Goal: Use online tool/utility: Use online tool/utility

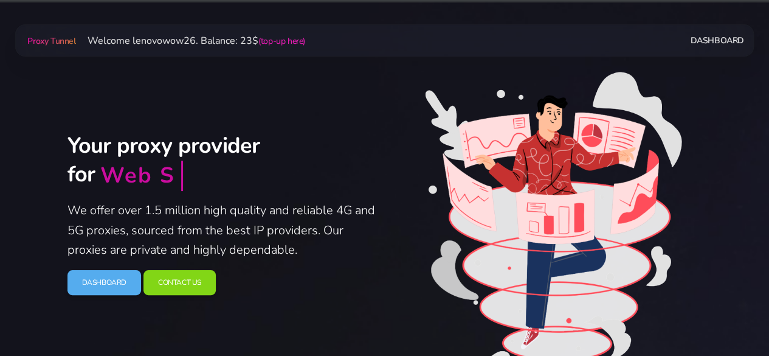
click at [707, 49] on link "Dashboard" at bounding box center [717, 40] width 54 height 22
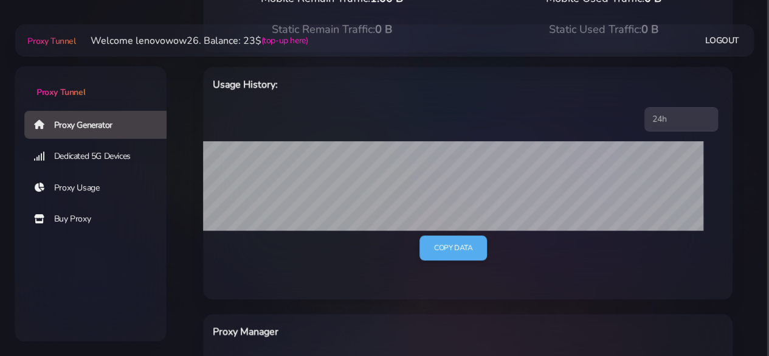
scroll to position [182, 0]
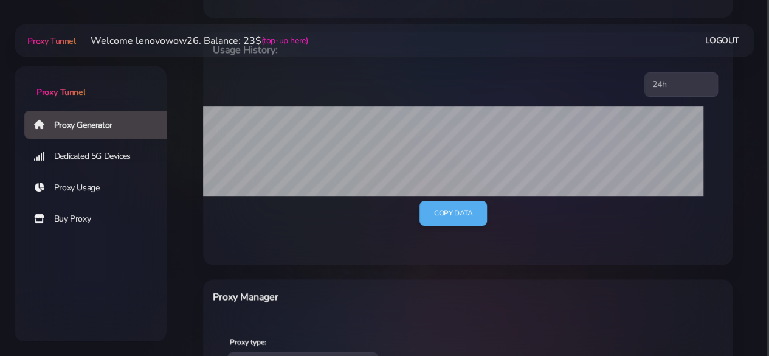
click at [114, 128] on link "Proxy Generator" at bounding box center [100, 125] width 152 height 28
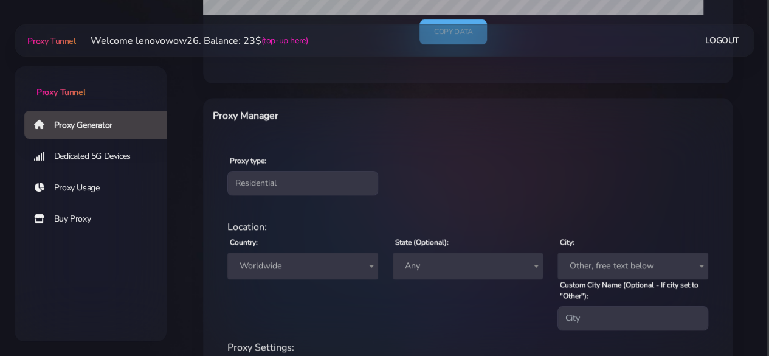
scroll to position [365, 0]
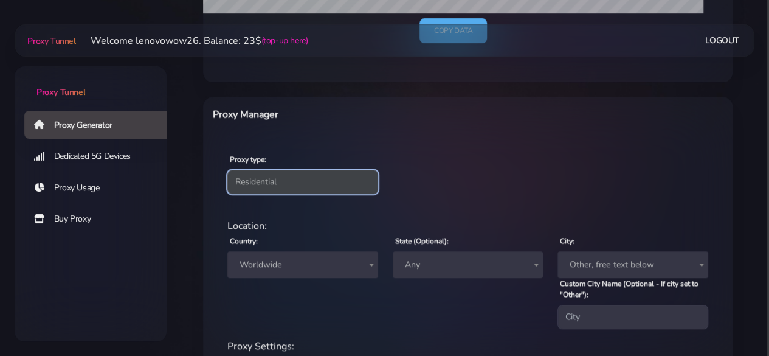
click at [292, 187] on select "Residential Static Mobile" at bounding box center [302, 182] width 151 height 24
click at [227, 170] on select "Residential Static Mobile" at bounding box center [302, 182] width 151 height 24
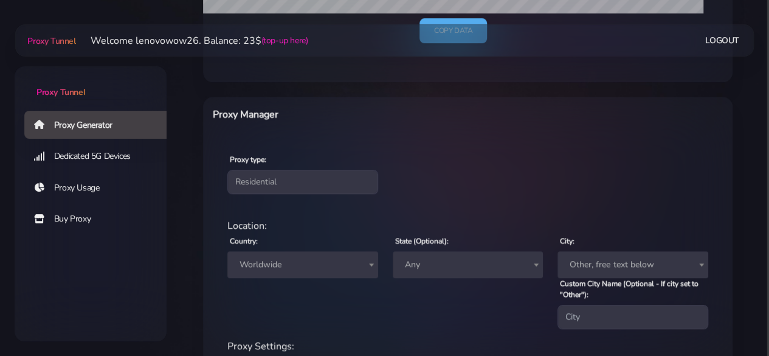
click at [94, 216] on link "Buy Proxy" at bounding box center [100, 219] width 152 height 28
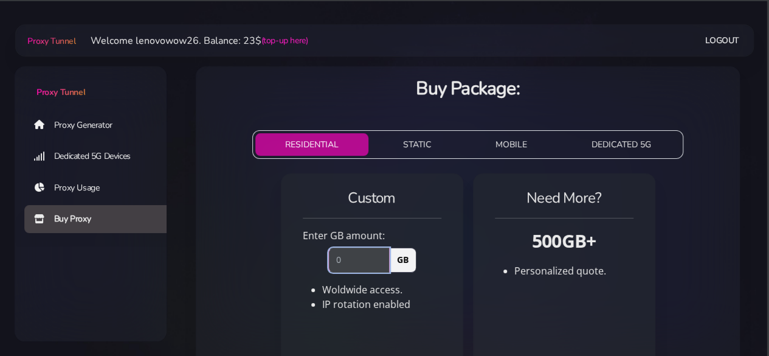
click at [366, 255] on input "number" at bounding box center [358, 259] width 61 height 24
type input "2"
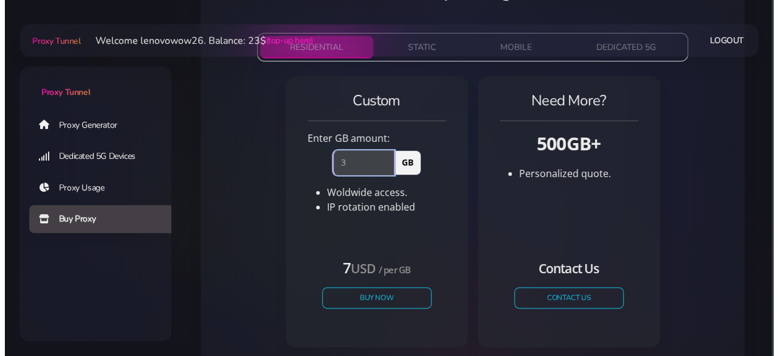
scroll to position [159, 0]
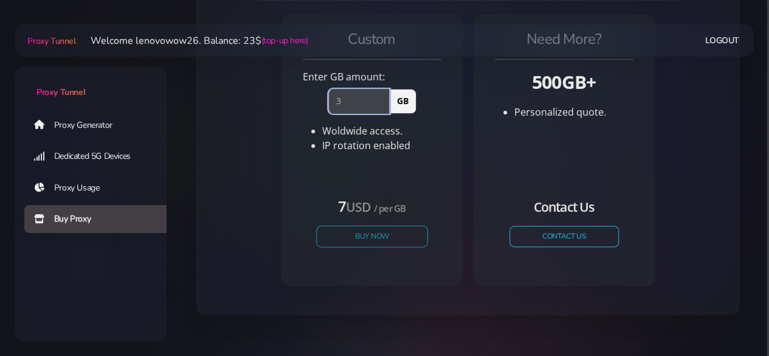
type input "3"
click at [376, 239] on button "Buy Now" at bounding box center [372, 236] width 112 height 21
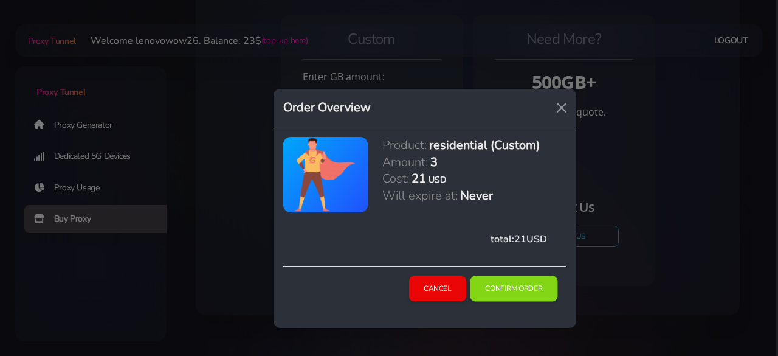
click at [507, 290] on button "Confirm Order" at bounding box center [514, 289] width 88 height 26
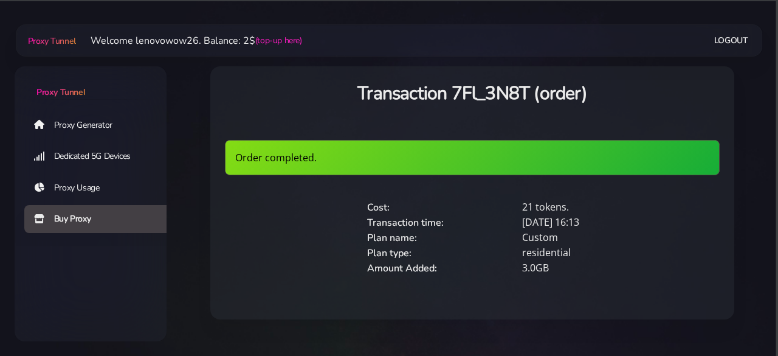
click at [107, 125] on link "Proxy Generator" at bounding box center [100, 125] width 152 height 28
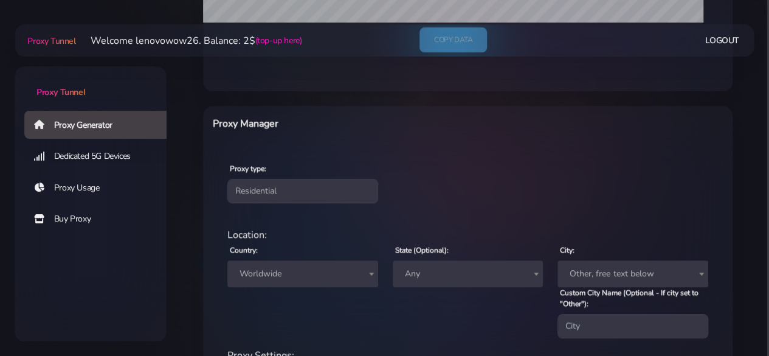
scroll to position [365, 0]
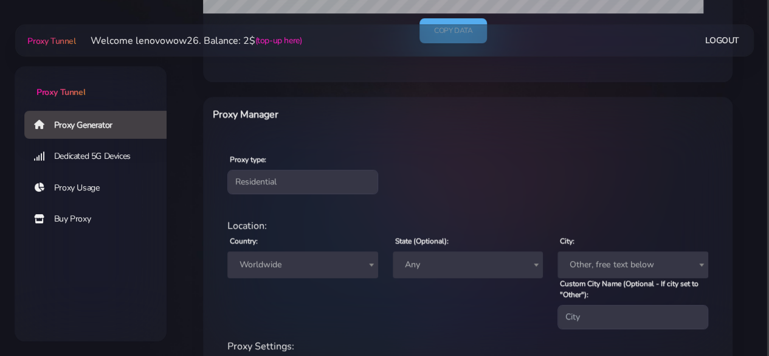
click at [277, 263] on span "Worldwide" at bounding box center [303, 264] width 136 height 17
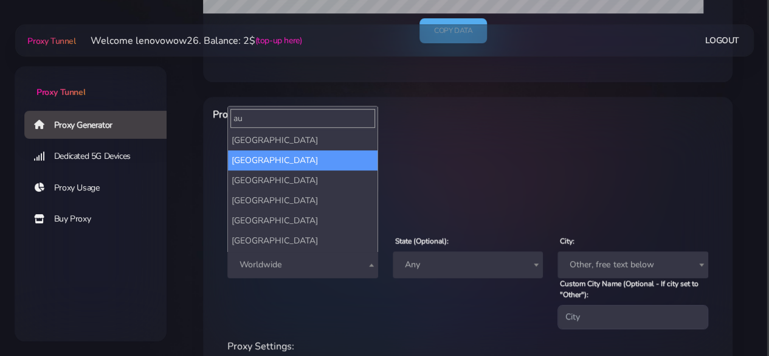
type input "au"
select select "AU"
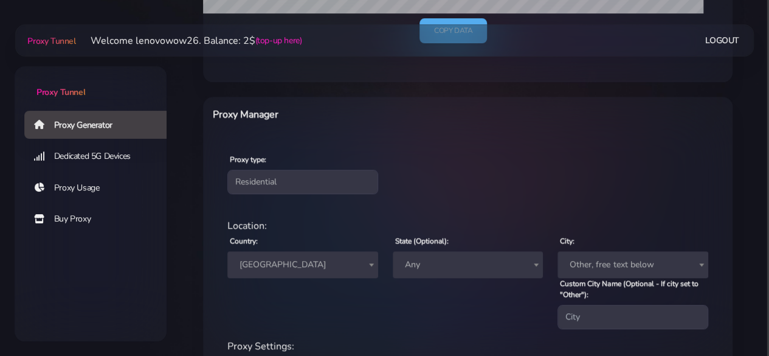
click at [449, 268] on span "Any" at bounding box center [468, 264] width 136 height 17
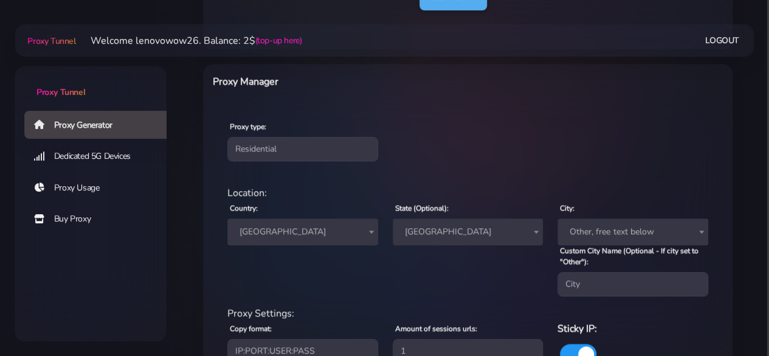
scroll to position [426, 0]
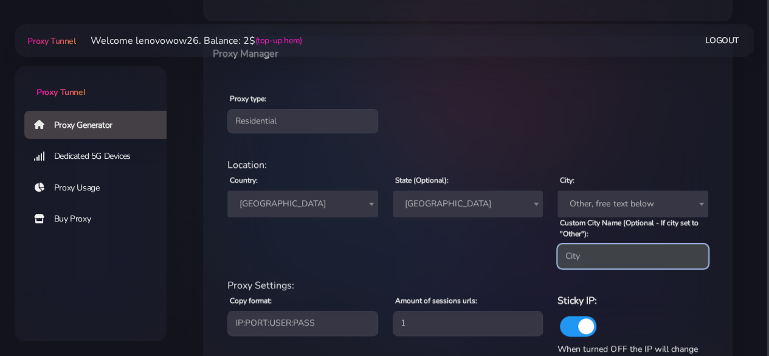
click at [567, 260] on input "Custom City Name (Optional - If city set to "Other"):" at bounding box center [633, 256] width 151 height 24
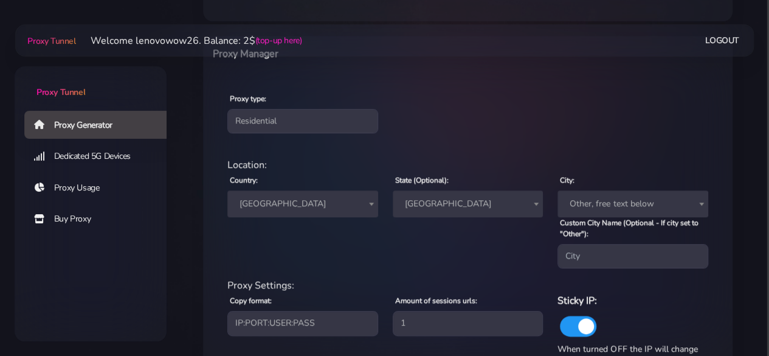
click at [511, 217] on div "State (Optional): Any Australian Capital Territory New South Wales Northern Ter…" at bounding box center [468, 220] width 165 height 96
click at [584, 204] on span "Other, free text below" at bounding box center [633, 203] width 136 height 17
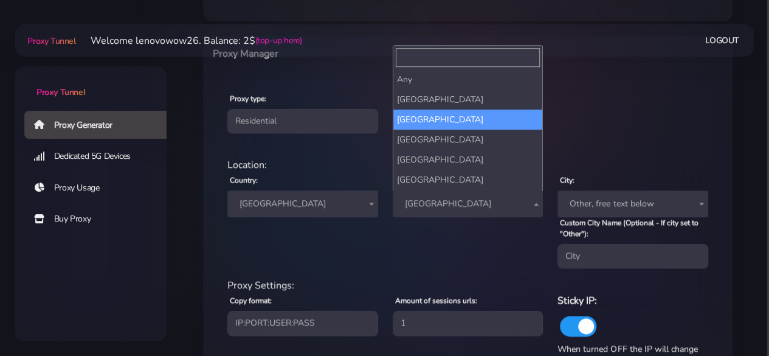
click at [448, 209] on span "New South Wales" at bounding box center [468, 203] width 136 height 17
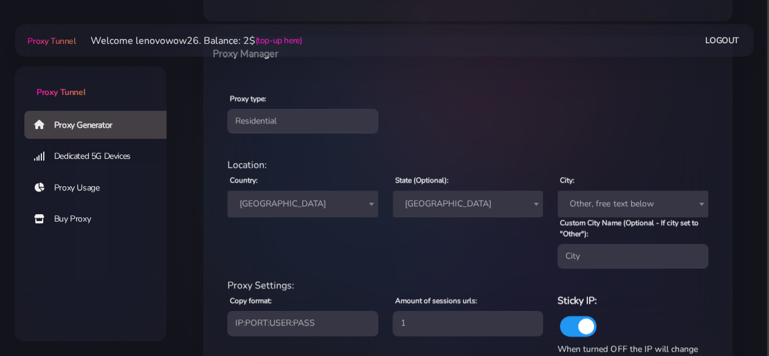
click at [595, 199] on span "Other, free text below" at bounding box center [633, 203] width 136 height 17
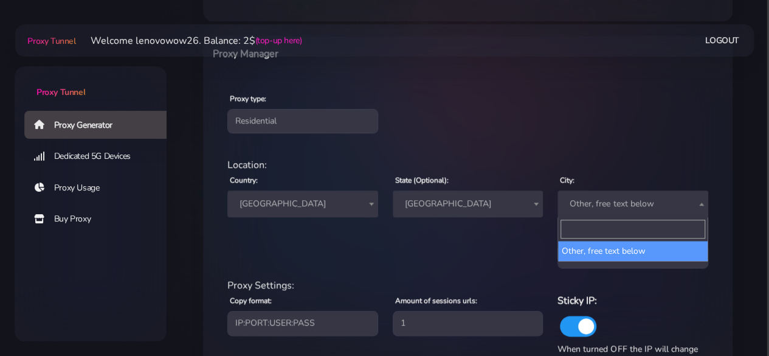
click at [480, 223] on div "State (Optional): Any Australian Capital Territory New South Wales Northern Ter…" at bounding box center [468, 220] width 165 height 96
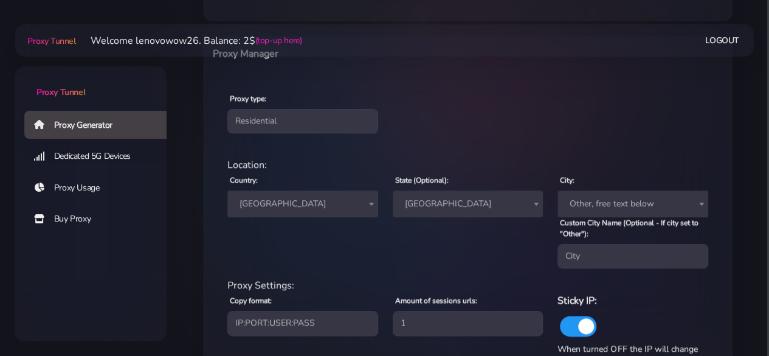
click at [603, 205] on span "Other, free text below" at bounding box center [633, 203] width 136 height 17
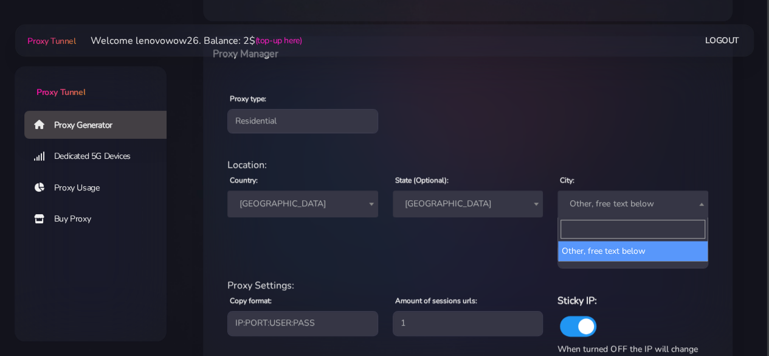
click at [491, 238] on div "State (Optional): Any Australian Capital Territory New South Wales Northern Ter…" at bounding box center [468, 220] width 165 height 96
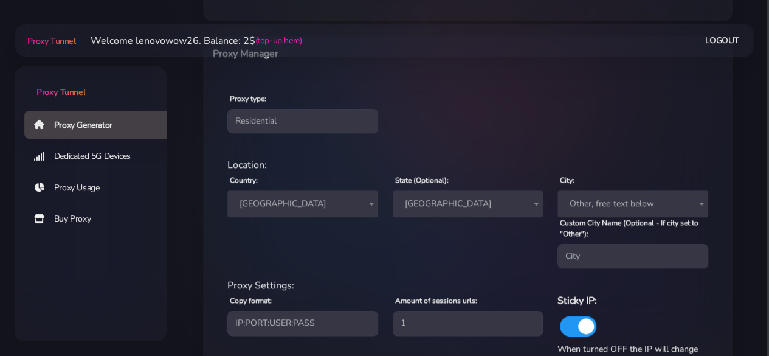
click at [443, 205] on span "Queensland" at bounding box center [468, 203] width 136 height 17
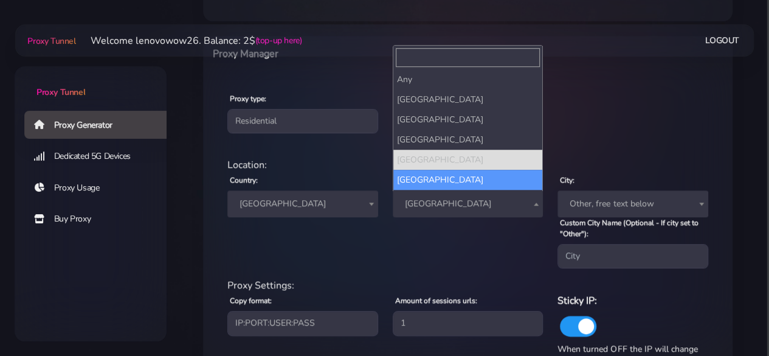
scroll to position [59, 0]
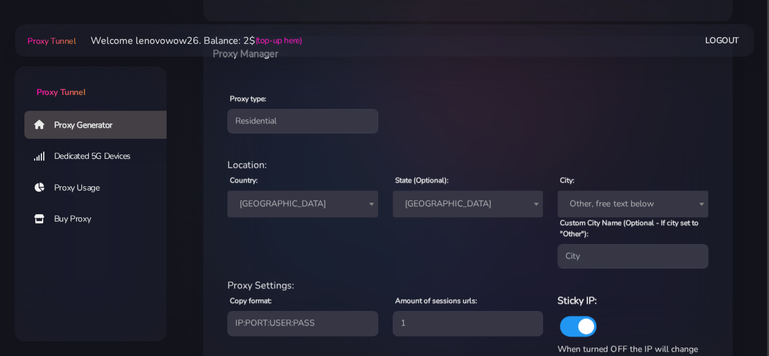
click at [586, 204] on span "Other, free text below" at bounding box center [633, 203] width 136 height 17
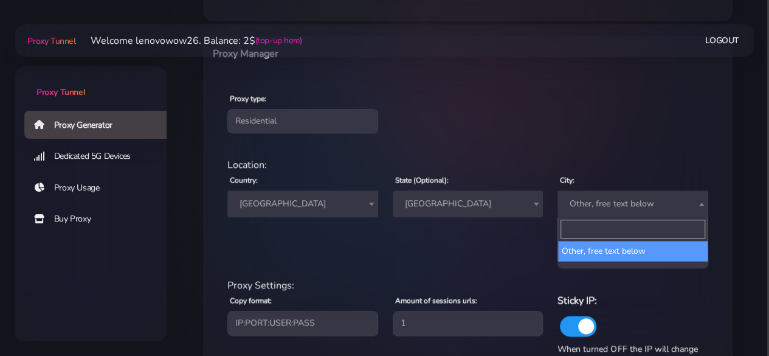
click at [436, 200] on span "Western Australia" at bounding box center [468, 203] width 136 height 17
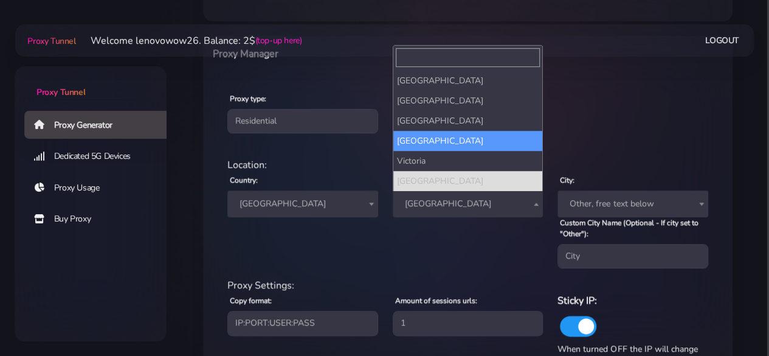
scroll to position [0, 0]
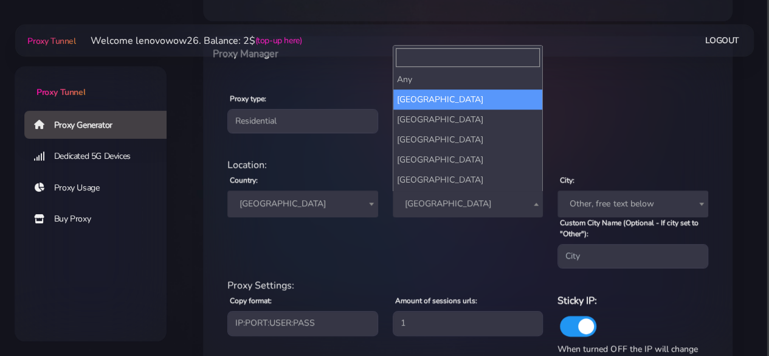
select select "Australian Capital Territory"
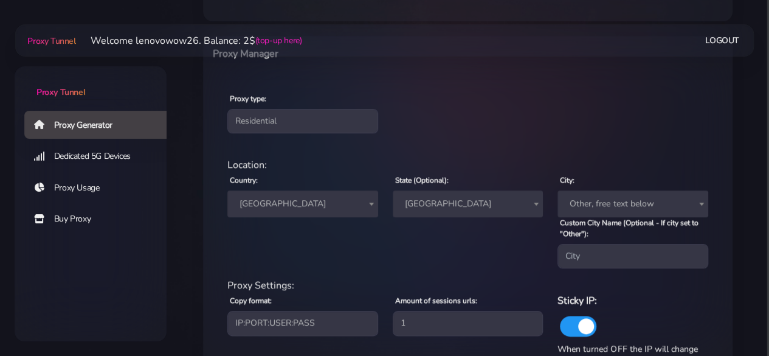
scroll to position [517, 0]
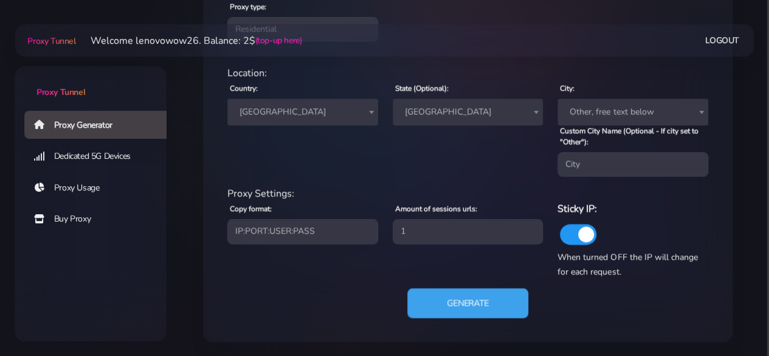
click at [474, 292] on button "Generate" at bounding box center [467, 303] width 121 height 30
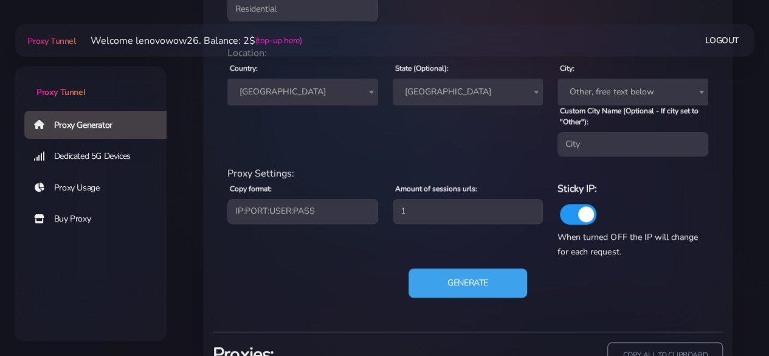
scroll to position [482, 0]
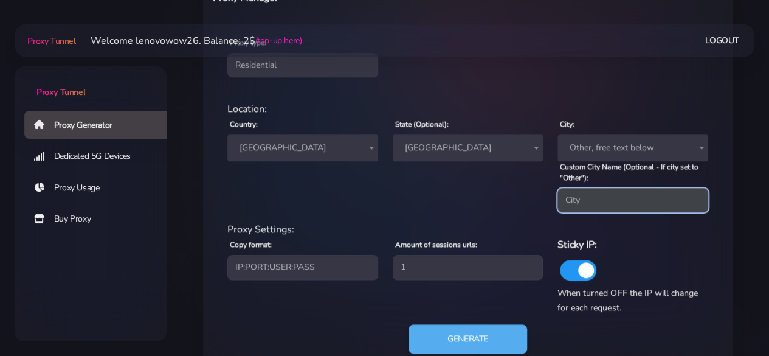
click at [576, 201] on input "Custom City Name (Optional - If city set to "Other"):" at bounding box center [633, 200] width 151 height 24
type input "sy"
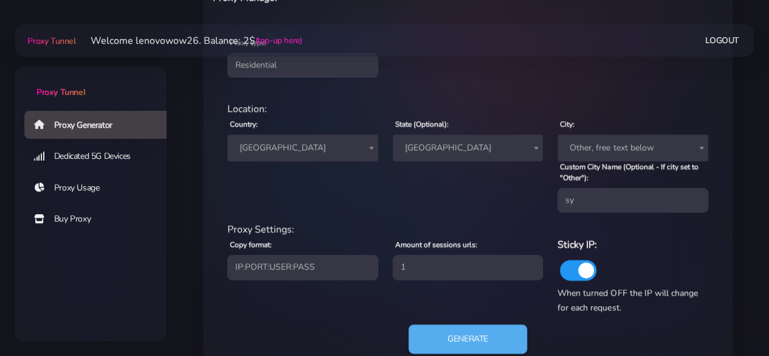
click at [469, 145] on span "Australian Capital Territory" at bounding box center [468, 147] width 136 height 17
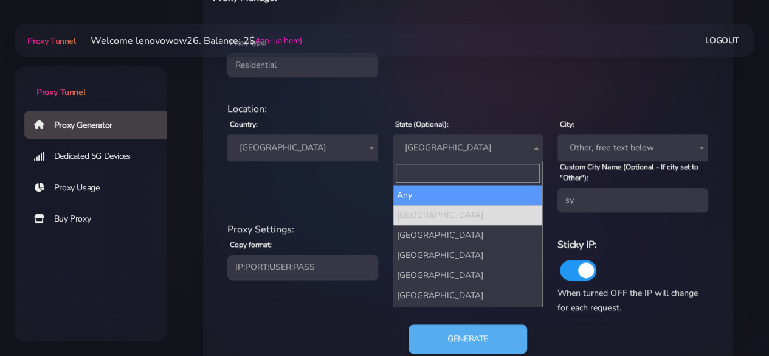
select select
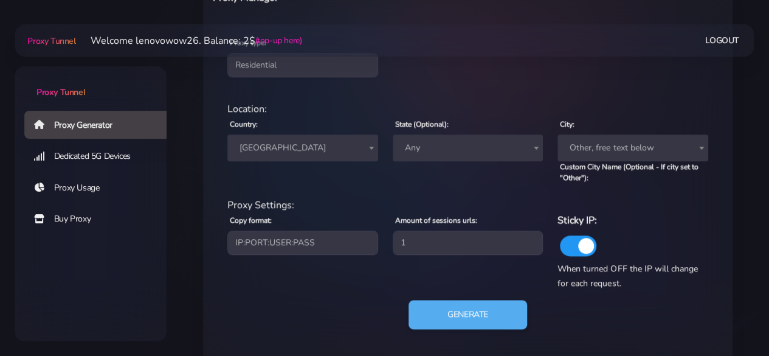
click at [590, 147] on span "Other, free text below" at bounding box center [633, 147] width 136 height 17
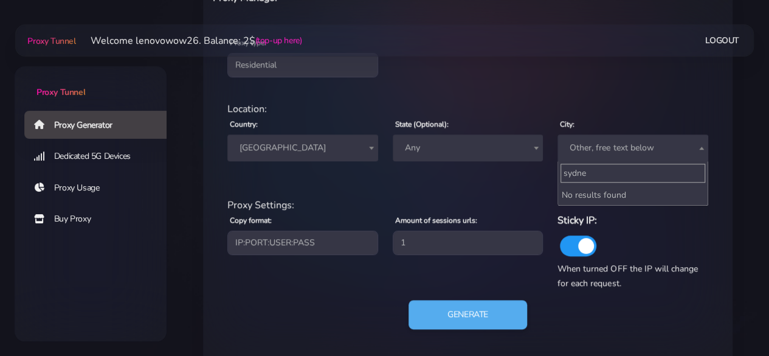
type input "sydney"
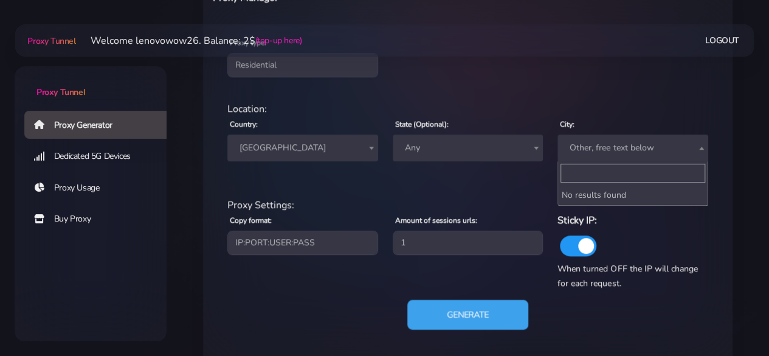
click at [501, 312] on button "Generate" at bounding box center [467, 314] width 121 height 30
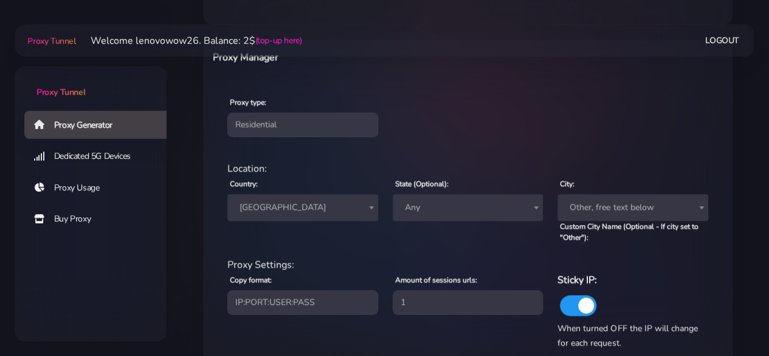
scroll to position [421, 0]
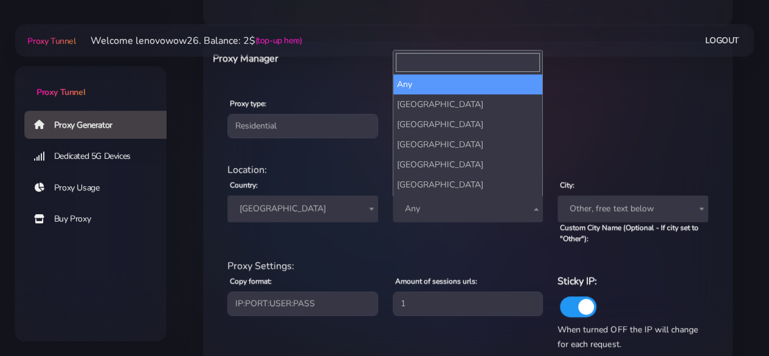
click at [465, 209] on span "Any" at bounding box center [468, 208] width 136 height 17
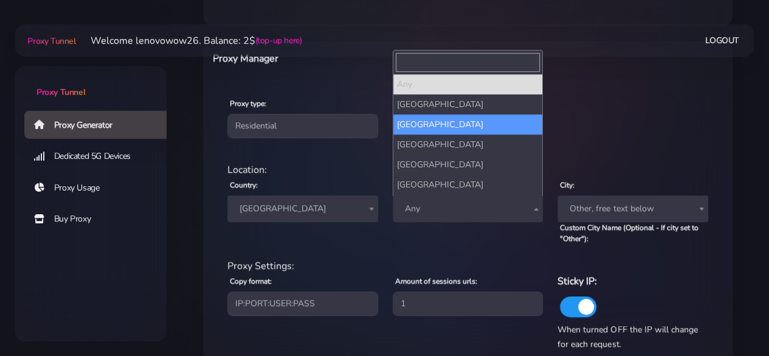
select select "New South Wales"
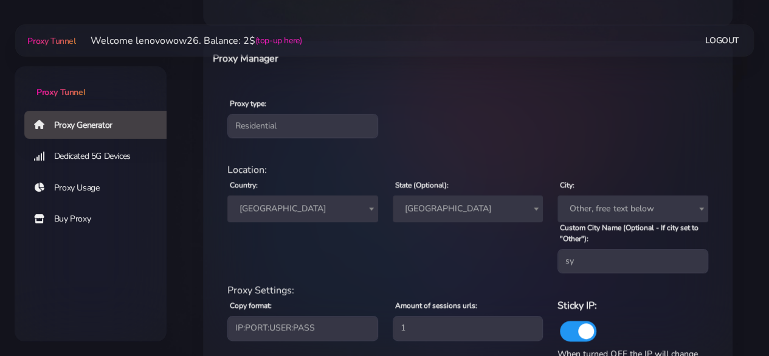
click at [583, 206] on span "Other, free text below" at bounding box center [633, 208] width 136 height 17
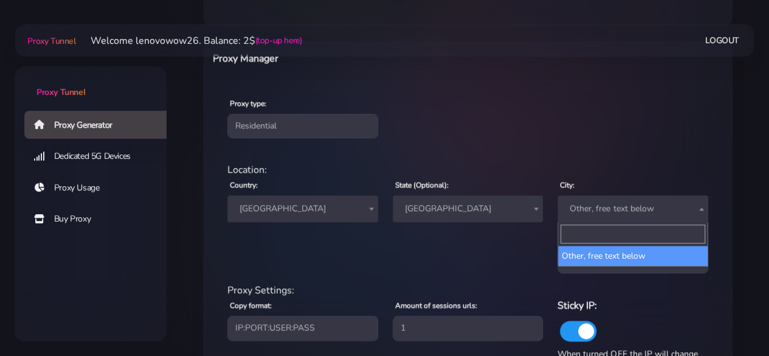
click at [591, 231] on input "Search" at bounding box center [633, 233] width 145 height 19
click at [585, 273] on div "Location: Country: Worldwide Andorra United Arab Emirates Afghanistan Antigua a…" at bounding box center [468, 222] width 496 height 120
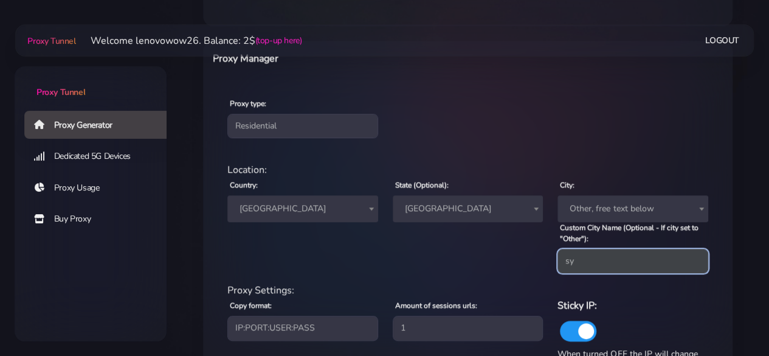
click at [587, 260] on input "sy" at bounding box center [633, 261] width 151 height 24
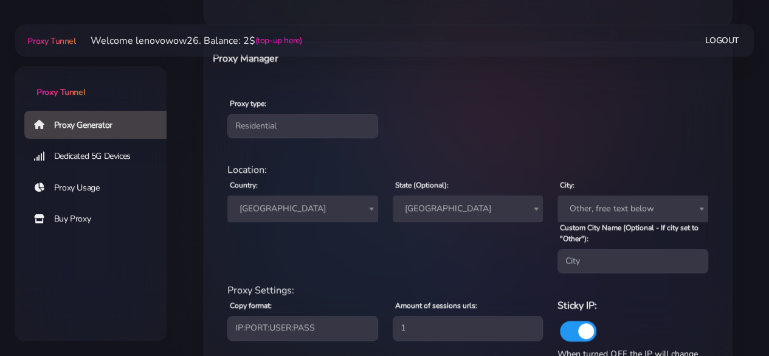
click at [607, 209] on span "Other, free text below" at bounding box center [633, 208] width 136 height 17
type input "sydey"
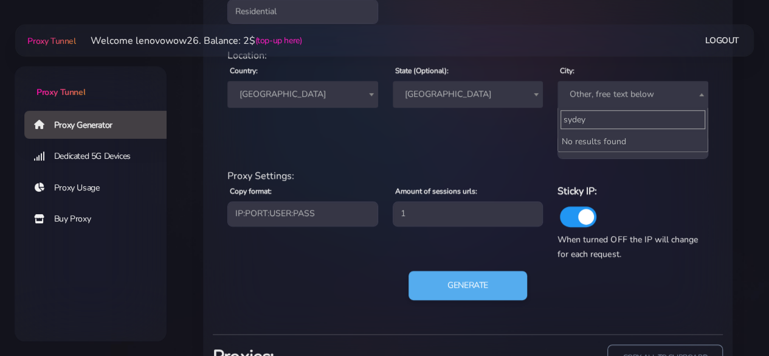
scroll to position [603, 0]
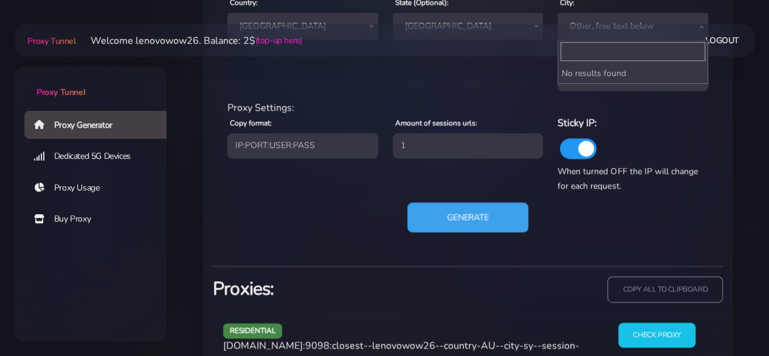
click at [502, 223] on button "Generate" at bounding box center [467, 217] width 121 height 30
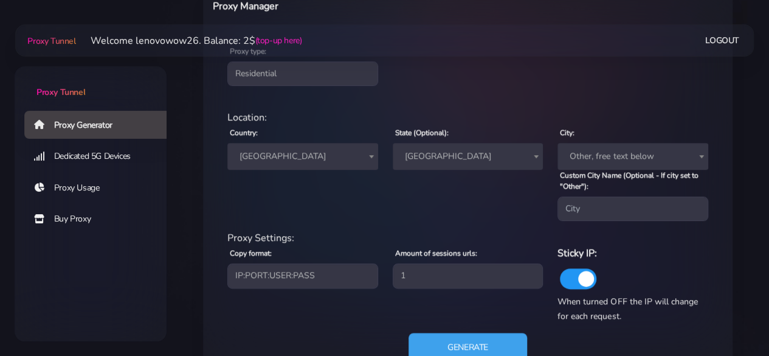
scroll to position [421, 0]
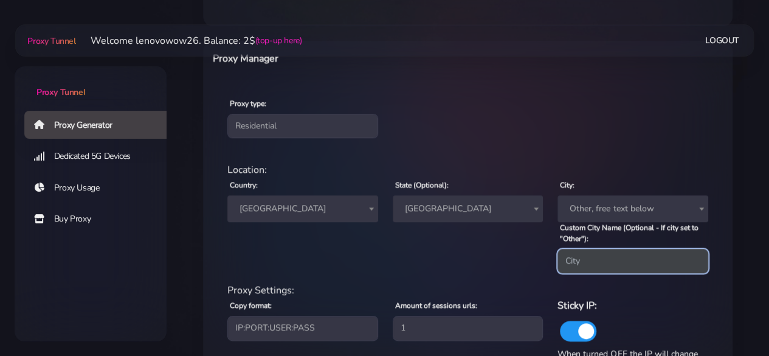
click at [603, 259] on input "Custom City Name (Optional - If city set to "Other"):" at bounding box center [633, 261] width 151 height 24
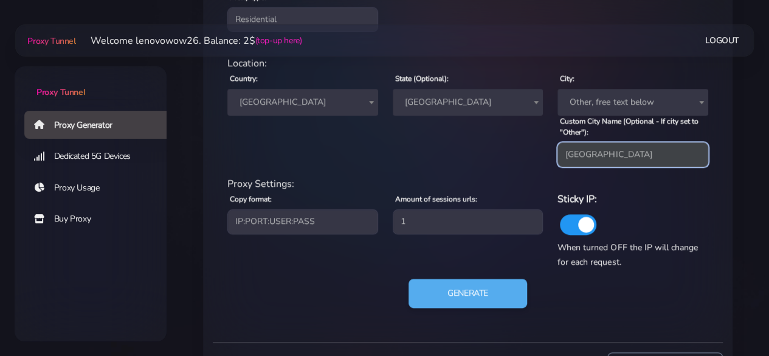
scroll to position [542, 0]
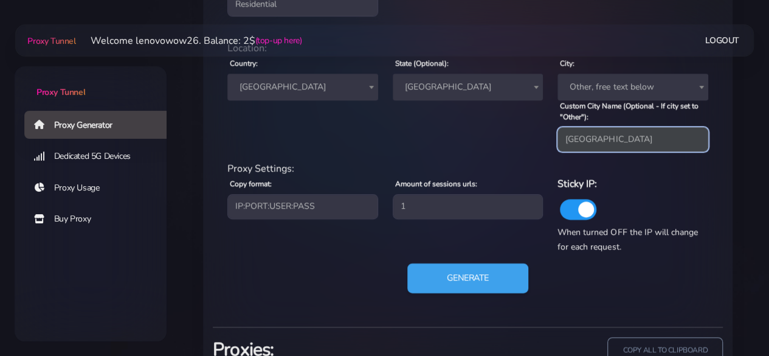
type input "sydney"
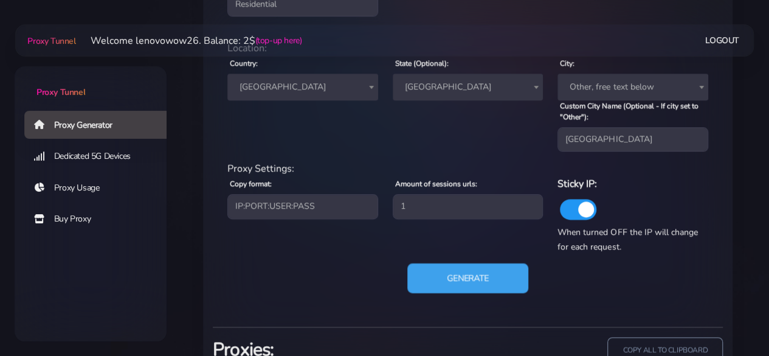
click at [503, 282] on button "Generate" at bounding box center [467, 278] width 121 height 30
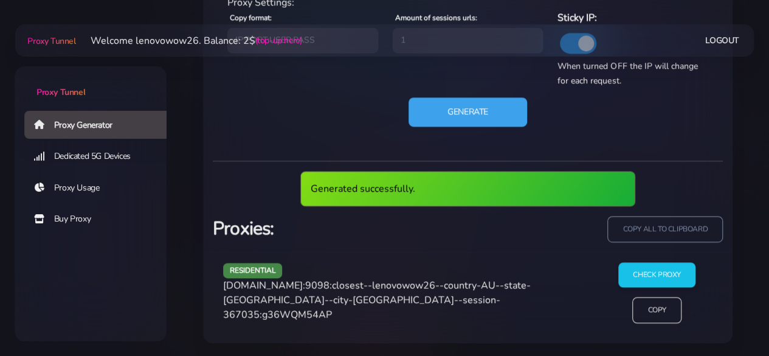
scroll to position [664, 0]
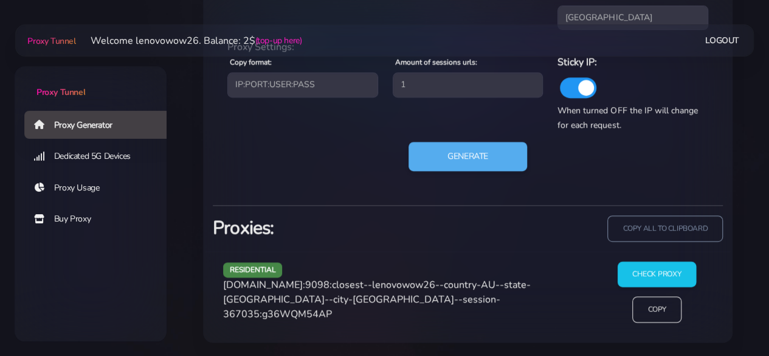
click at [648, 279] on input "Check Proxy" at bounding box center [657, 274] width 78 height 26
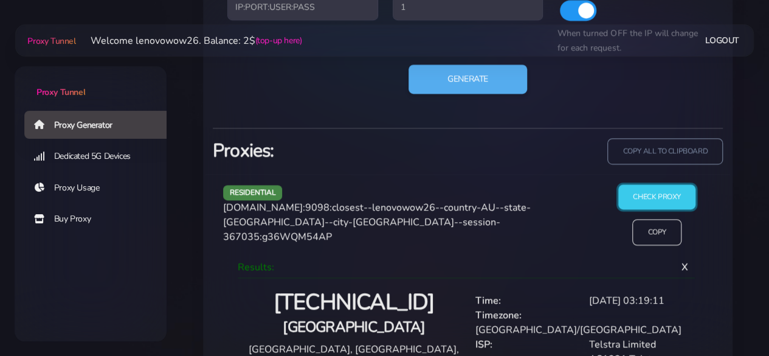
scroll to position [775, 0]
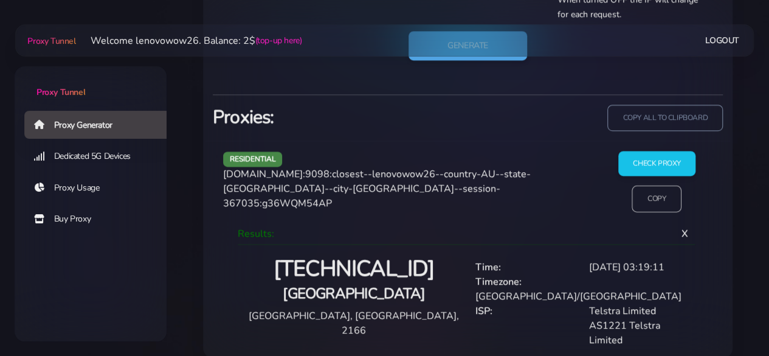
click at [654, 197] on input "Copy" at bounding box center [657, 198] width 50 height 27
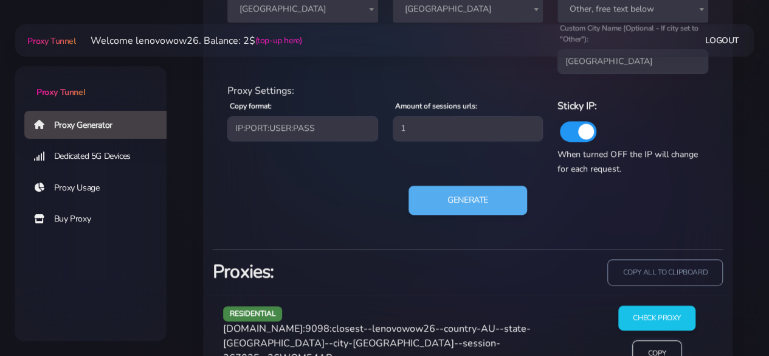
scroll to position [531, 0]
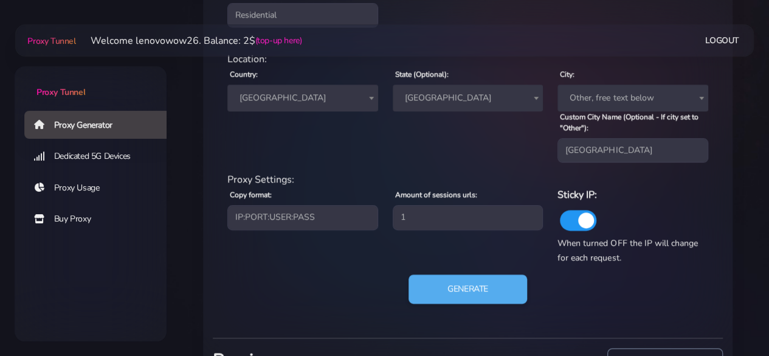
click at [463, 104] on span "New South Wales" at bounding box center [468, 97] width 136 height 17
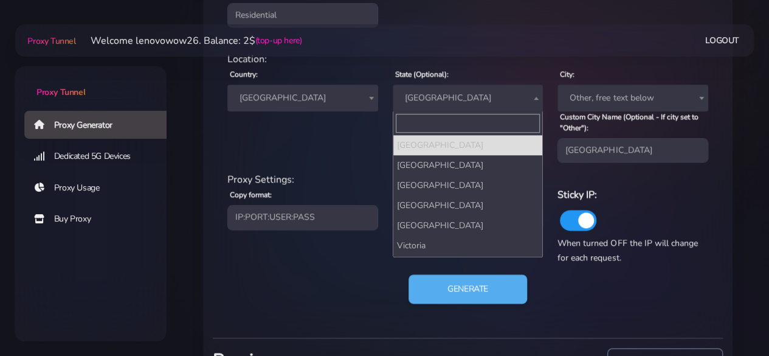
scroll to position [58, 0]
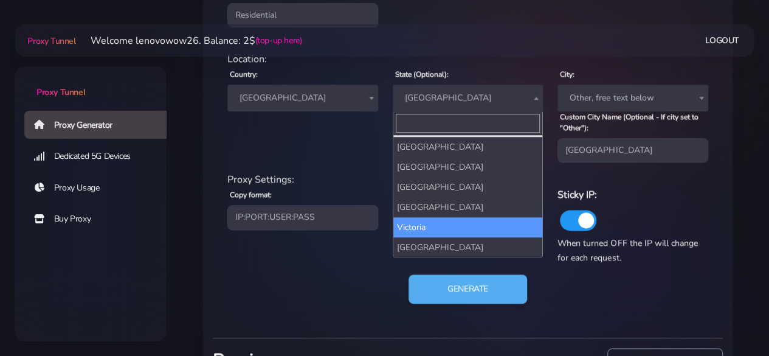
select select "Victoria"
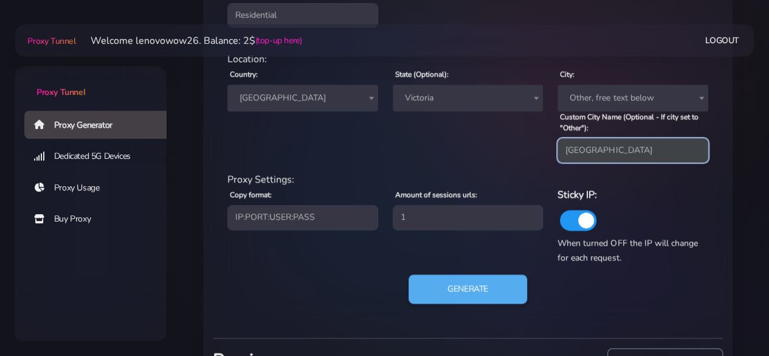
click at [589, 150] on input "sydney" at bounding box center [633, 150] width 151 height 24
paste input "Melbourne"
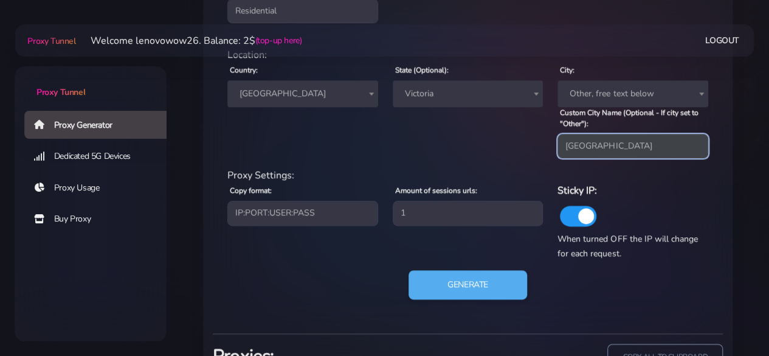
scroll to position [592, 0]
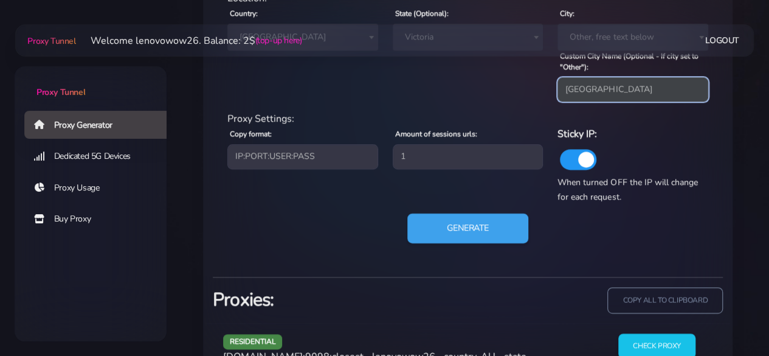
type input "Melbourne"
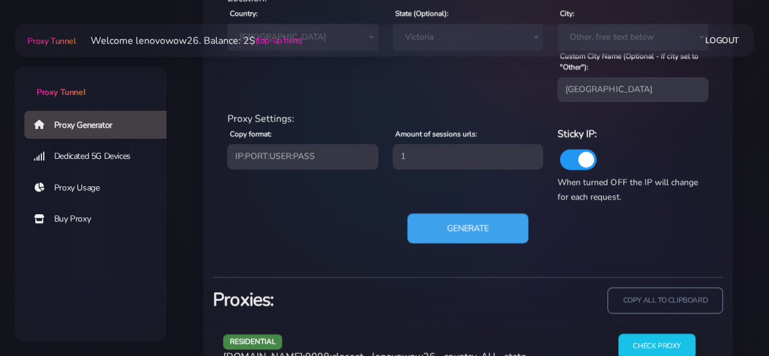
click at [496, 232] on button "Generate" at bounding box center [467, 228] width 121 height 30
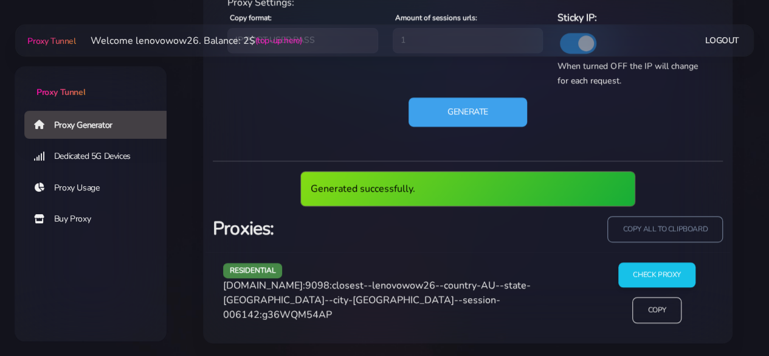
scroll to position [664, 0]
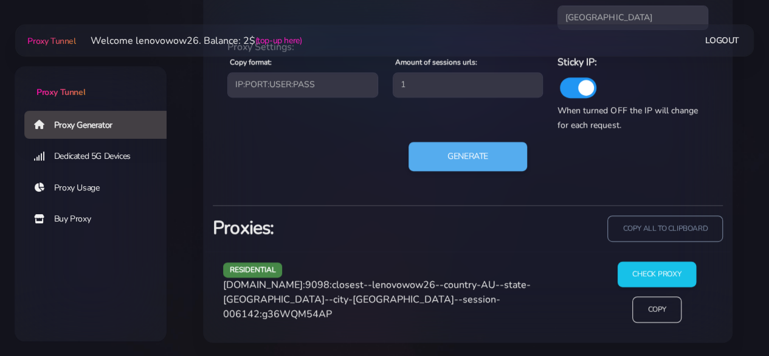
click at [648, 274] on input "Check Proxy" at bounding box center [657, 274] width 78 height 26
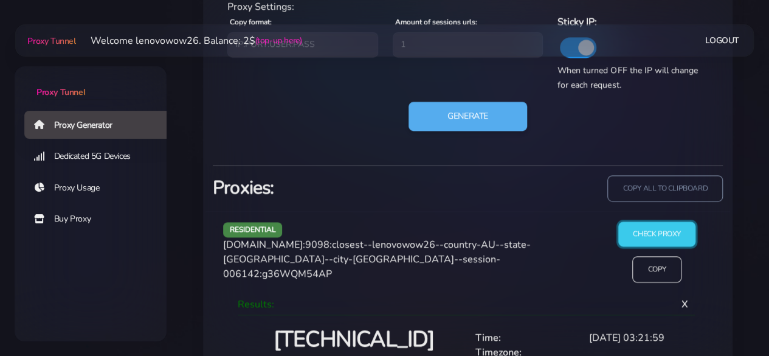
scroll to position [775, 0]
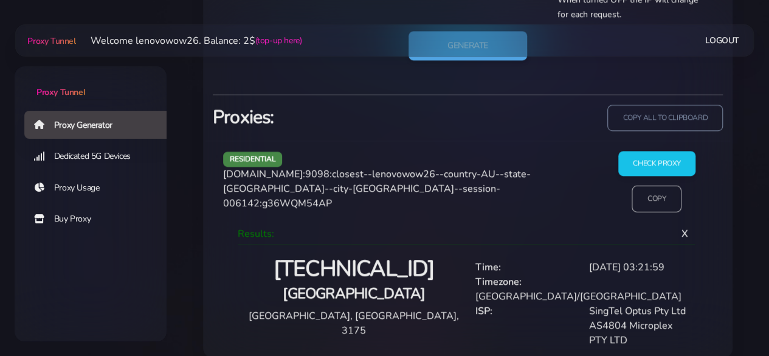
click at [654, 203] on input "Copy" at bounding box center [657, 198] width 50 height 27
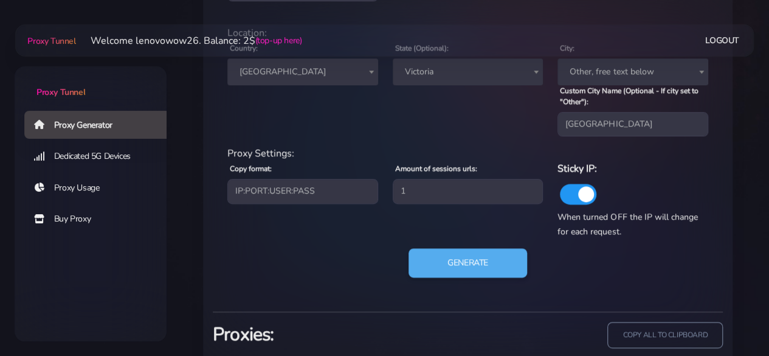
scroll to position [531, 0]
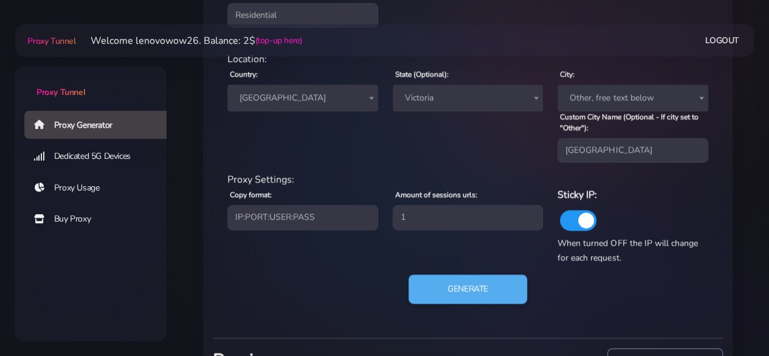
click at [425, 100] on span "Victoria" at bounding box center [468, 97] width 136 height 17
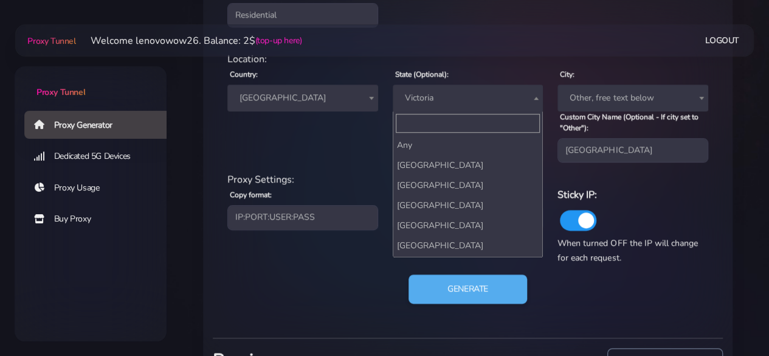
scroll to position [59, 0]
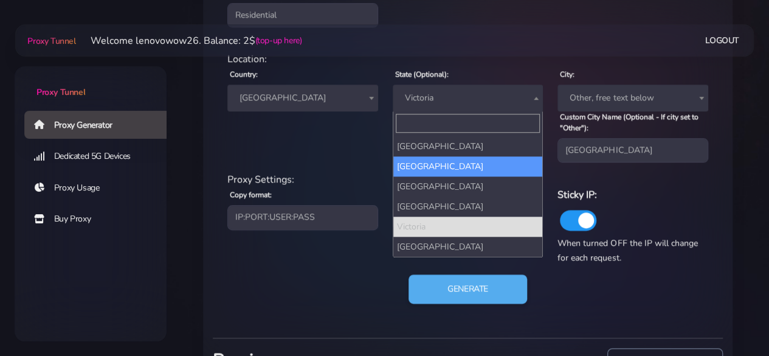
select select "Queensland"
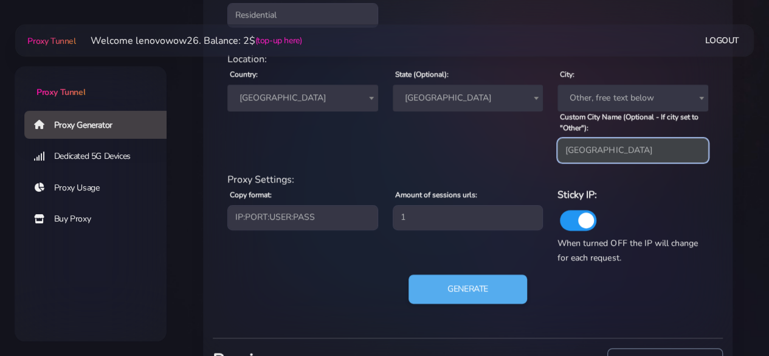
click at [595, 150] on input "Melbourne" at bounding box center [633, 150] width 151 height 24
paste input "Brisba"
drag, startPoint x: 585, startPoint y: 148, endPoint x: 527, endPoint y: 147, distance: 57.8
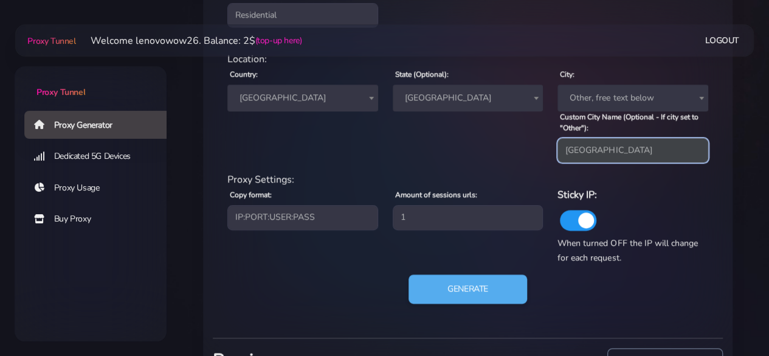
click at [527, 147] on div "Location: Country: Worldwide Andorra United Arab Emirates Afghanistan Antigua a…" at bounding box center [468, 112] width 496 height 120
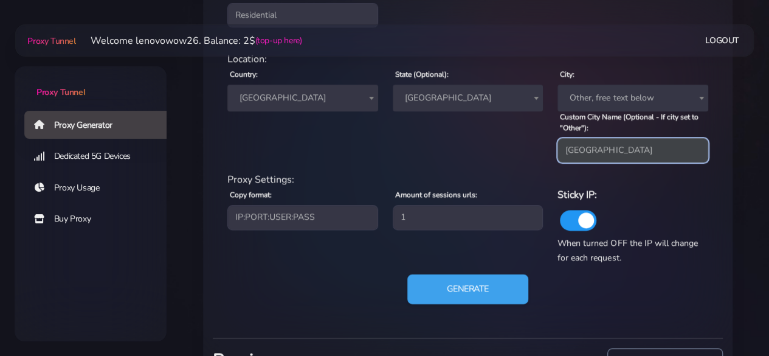
type input "Brisbane"
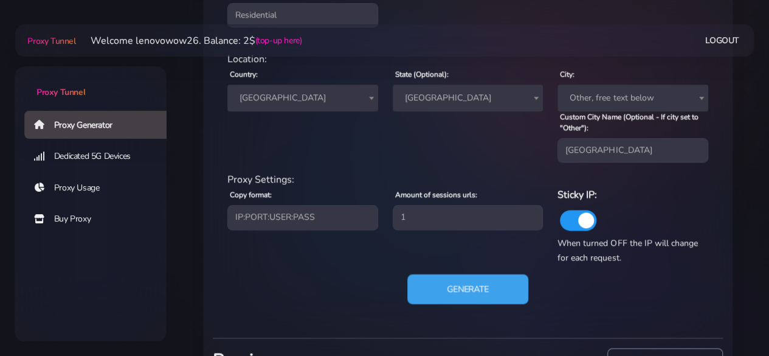
click at [494, 283] on button "Generate" at bounding box center [467, 289] width 121 height 30
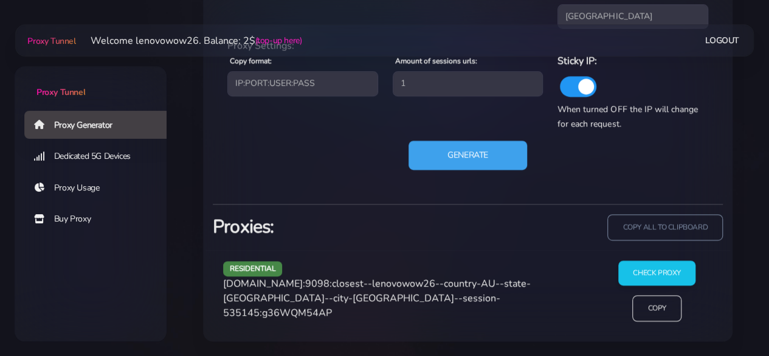
scroll to position [664, 0]
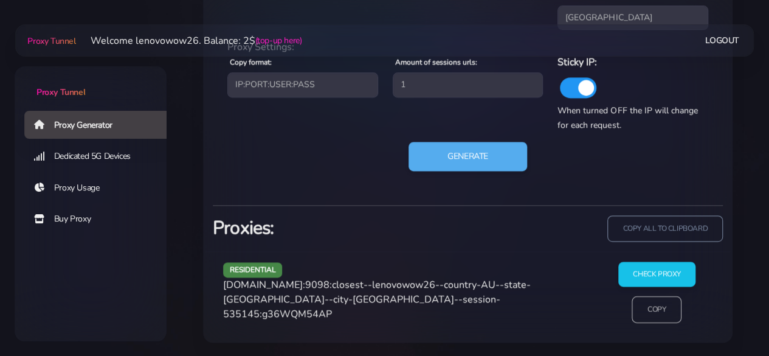
click at [643, 308] on input "Copy" at bounding box center [657, 309] width 50 height 27
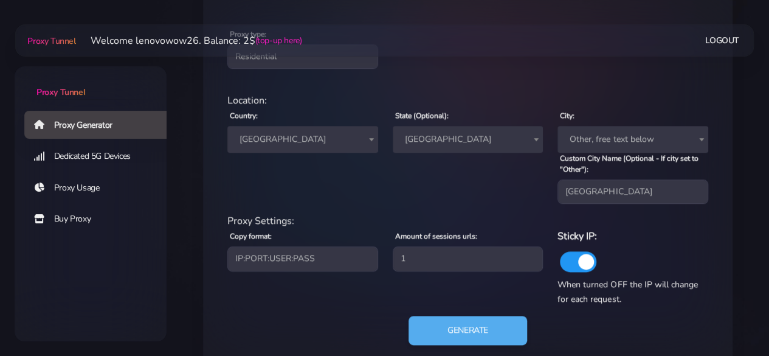
scroll to position [482, 0]
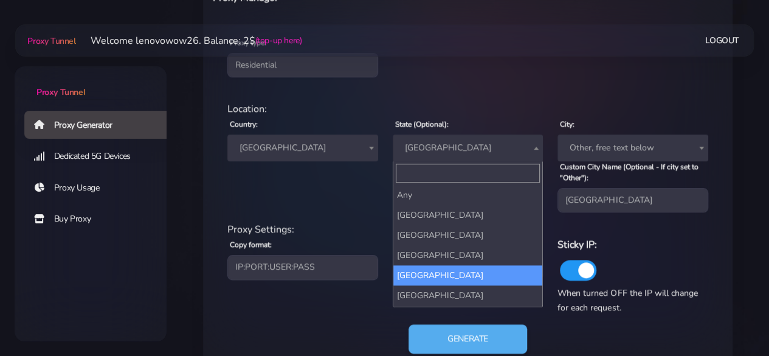
click at [427, 147] on span "Queensland" at bounding box center [468, 147] width 136 height 17
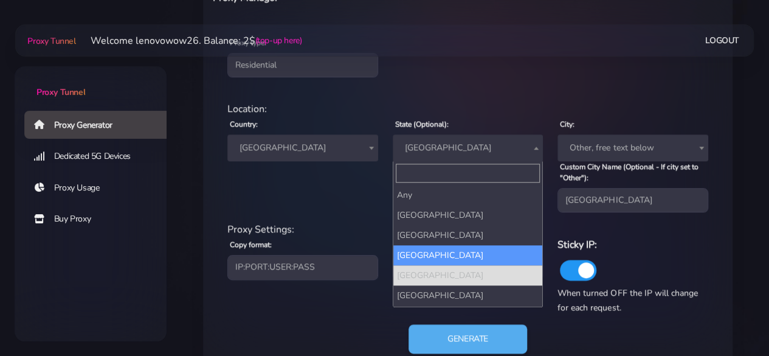
scroll to position [58, 0]
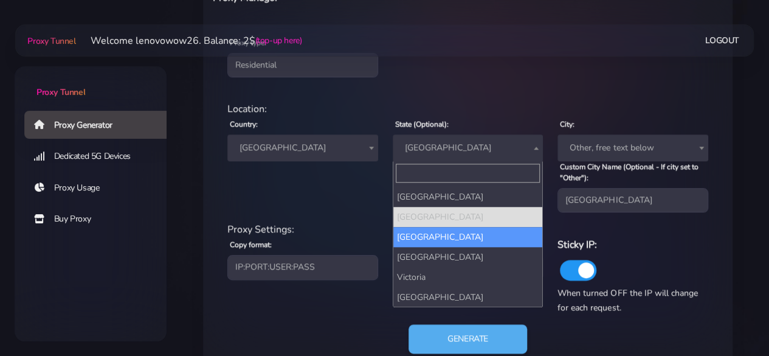
select select "South Australia"
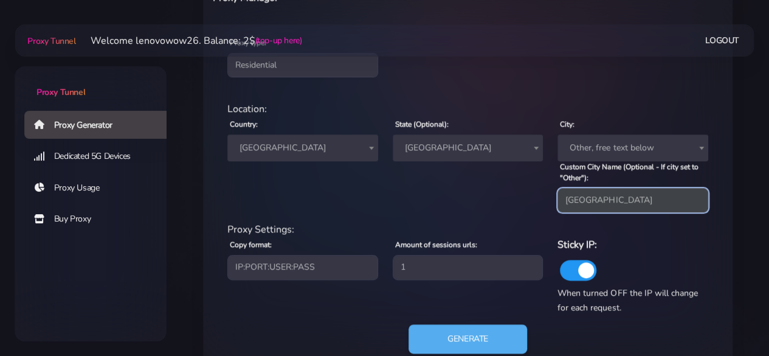
click at [584, 201] on input "Brisbane" at bounding box center [633, 200] width 151 height 24
paste input "Canberra"
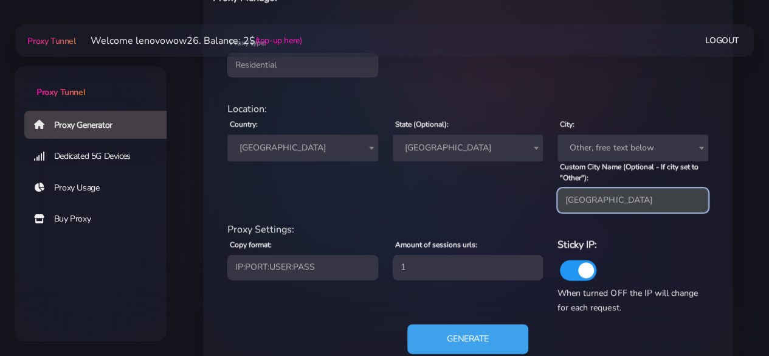
type input "Canberra"
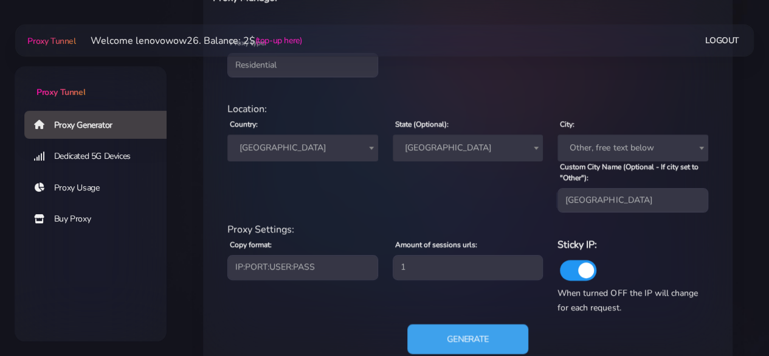
click at [489, 340] on button "Generate" at bounding box center [467, 339] width 121 height 30
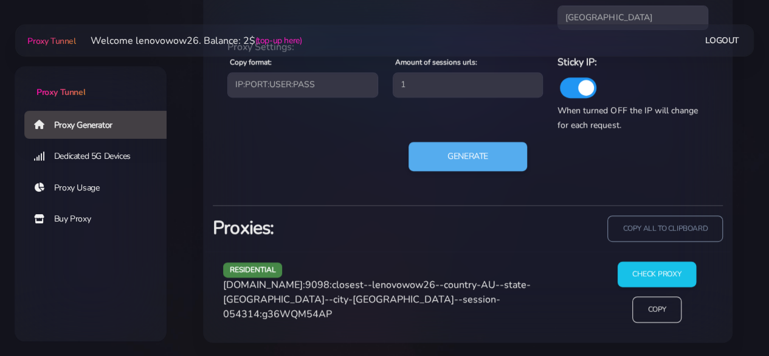
click at [632, 273] on input "Check Proxy" at bounding box center [657, 274] width 78 height 26
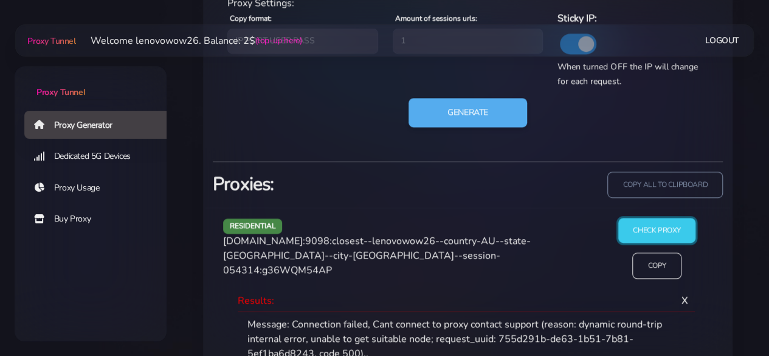
scroll to position [653, 0]
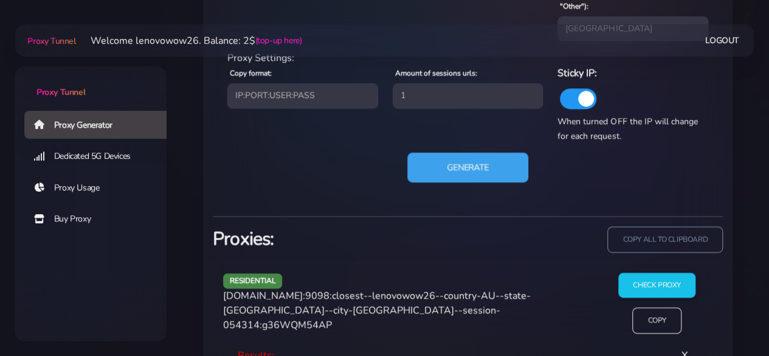
click at [482, 172] on button "Generate" at bounding box center [467, 168] width 121 height 30
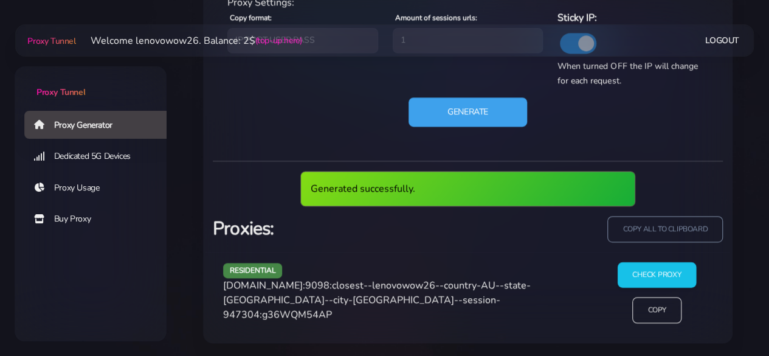
scroll to position [664, 0]
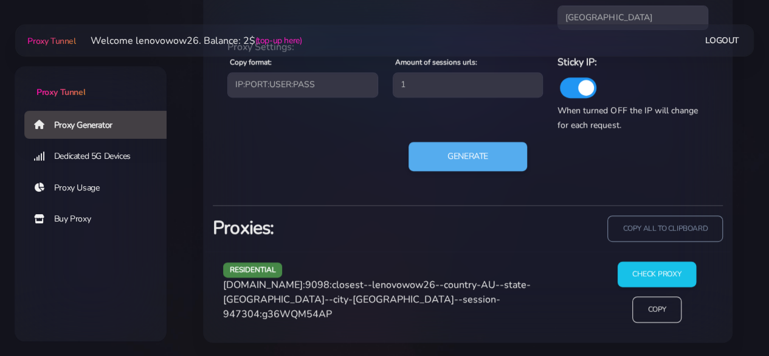
click at [651, 274] on input "Check Proxy" at bounding box center [657, 274] width 78 height 26
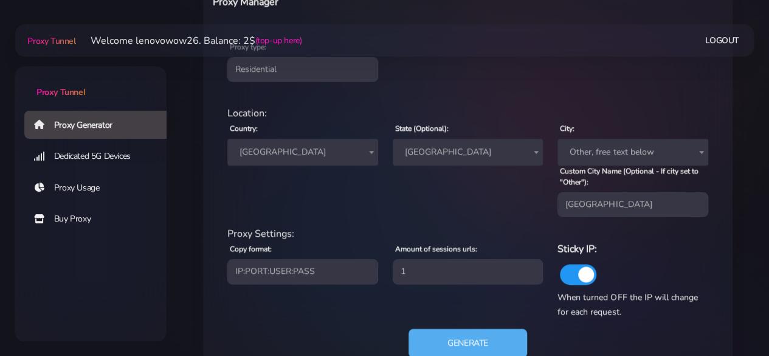
scroll to position [410, 0]
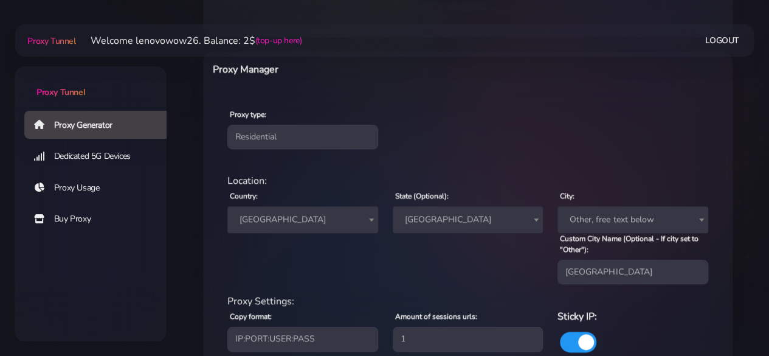
click at [448, 218] on span "South Australia" at bounding box center [468, 219] width 136 height 17
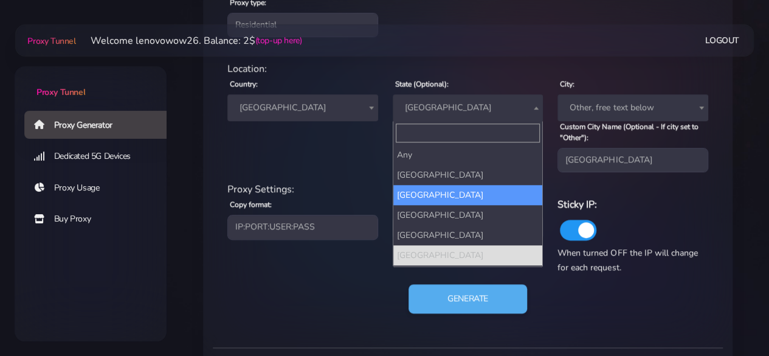
scroll to position [531, 0]
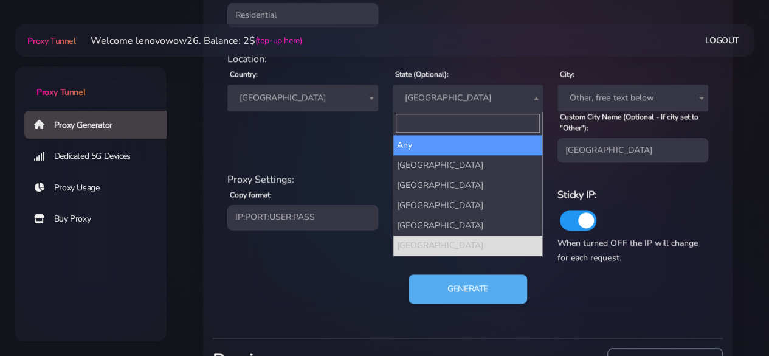
click at [482, 62] on div "Location:" at bounding box center [468, 59] width 496 height 15
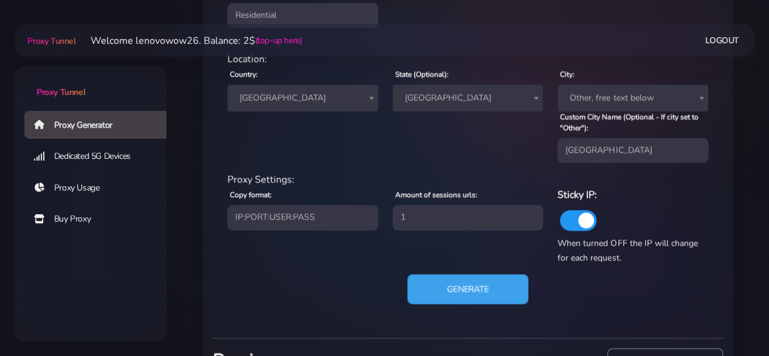
click at [496, 292] on button "Generate" at bounding box center [467, 289] width 121 height 30
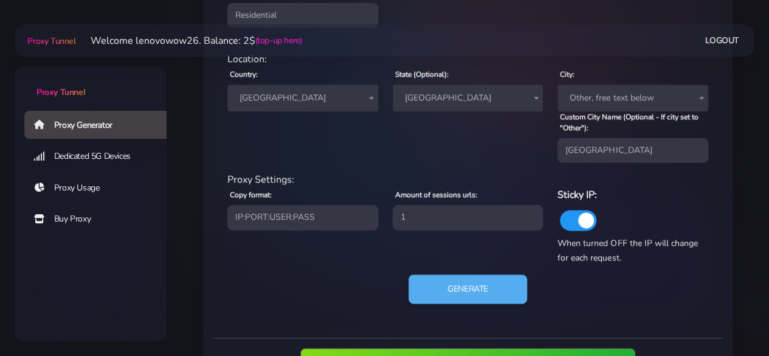
click at [483, 93] on span "South Australia" at bounding box center [468, 97] width 136 height 17
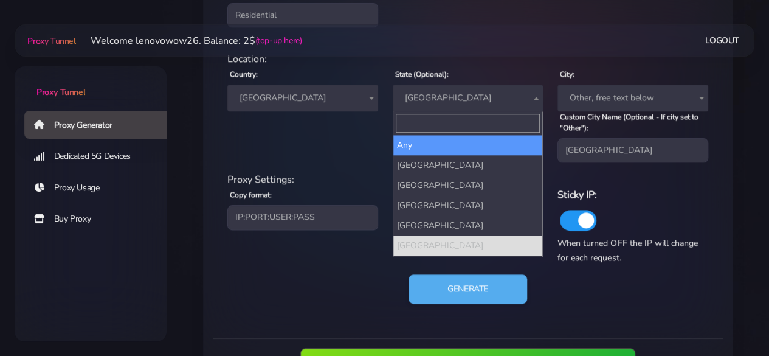
select select
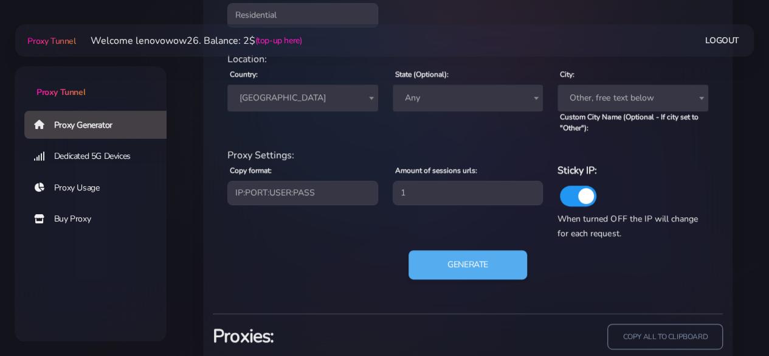
click at [606, 94] on span "Other, free text below" at bounding box center [633, 97] width 136 height 17
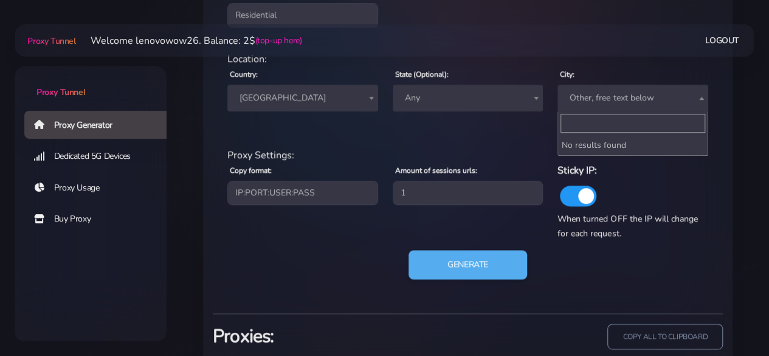
type input "Canberra"
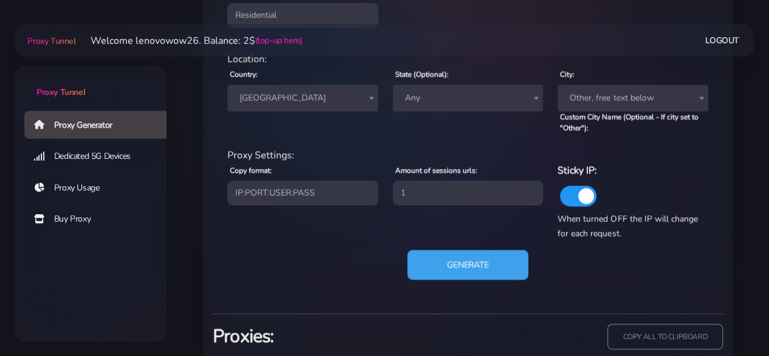
click at [483, 268] on button "Generate" at bounding box center [467, 264] width 121 height 30
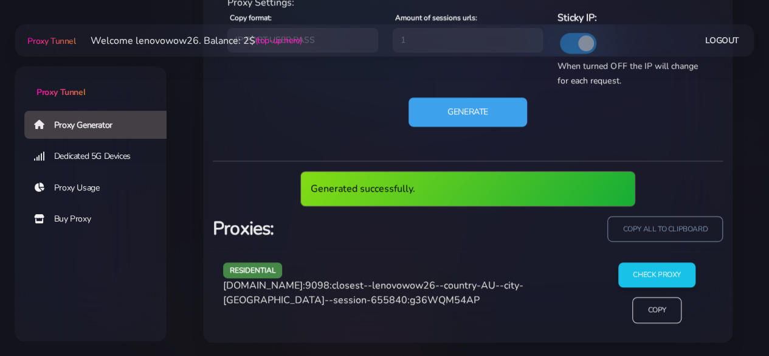
scroll to position [640, 0]
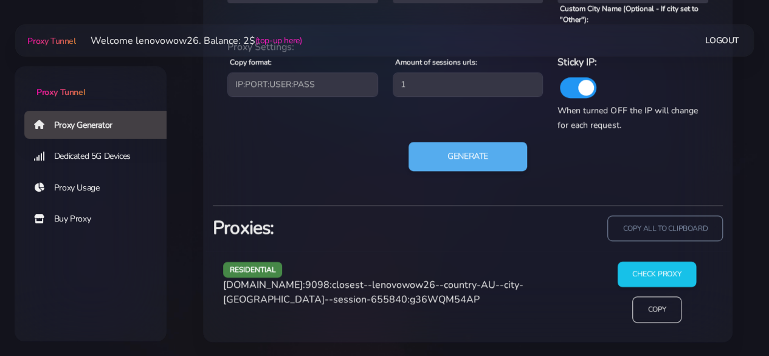
click at [638, 277] on input "Check Proxy" at bounding box center [657, 274] width 78 height 26
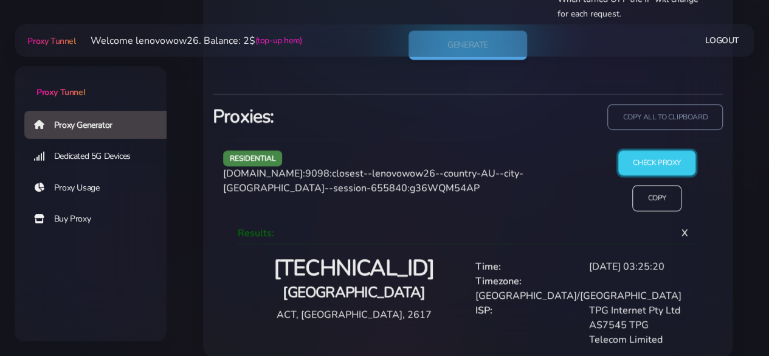
scroll to position [690, 0]
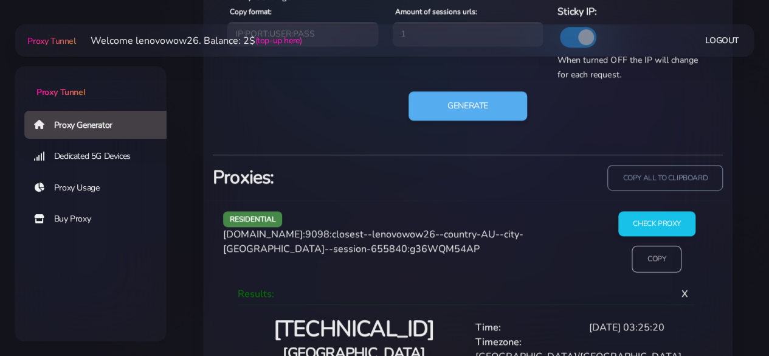
click at [651, 265] on input "Copy" at bounding box center [657, 258] width 50 height 27
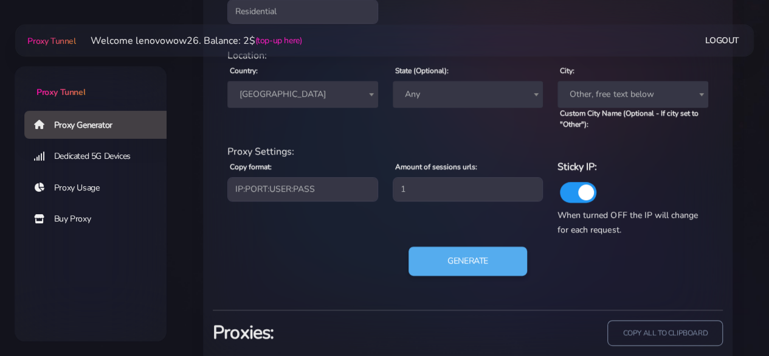
scroll to position [508, 0]
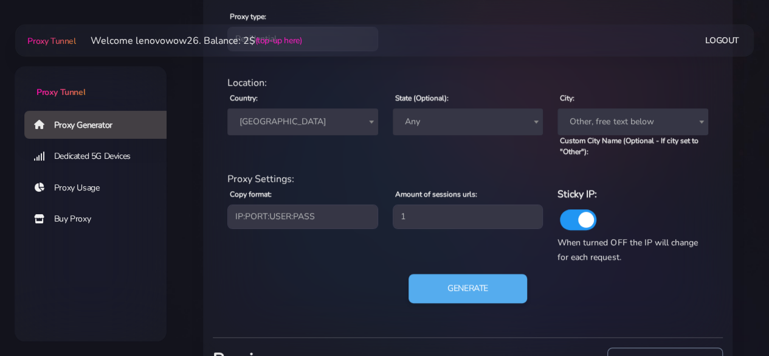
click at [612, 117] on span "Other, free text below" at bounding box center [633, 121] width 136 height 17
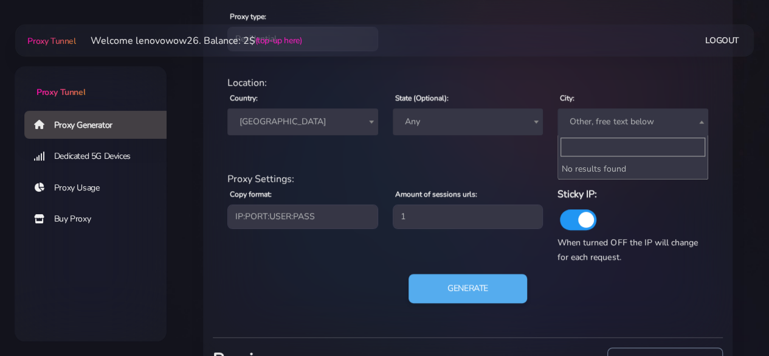
type input "Perth"
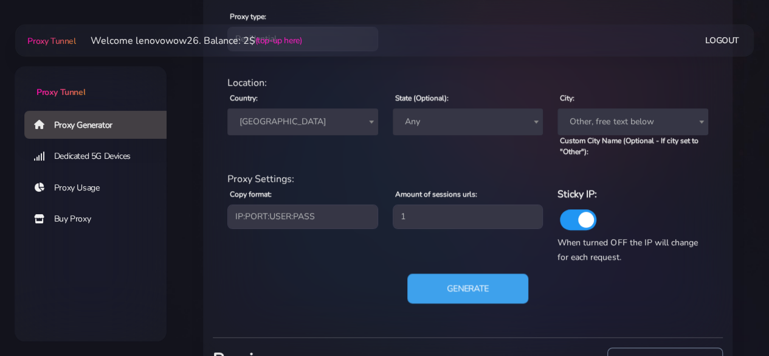
click at [513, 291] on button "Generate" at bounding box center [467, 288] width 121 height 30
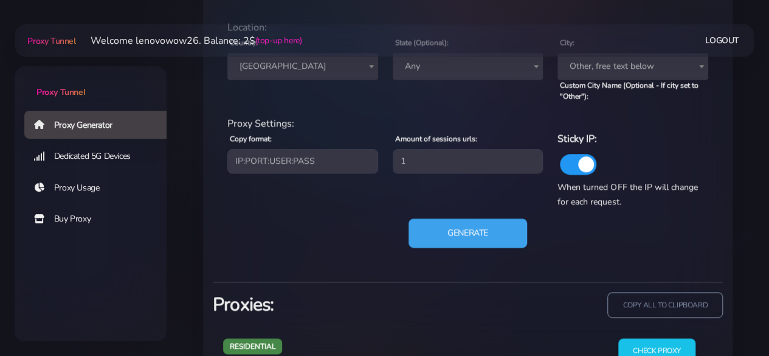
scroll to position [457, 0]
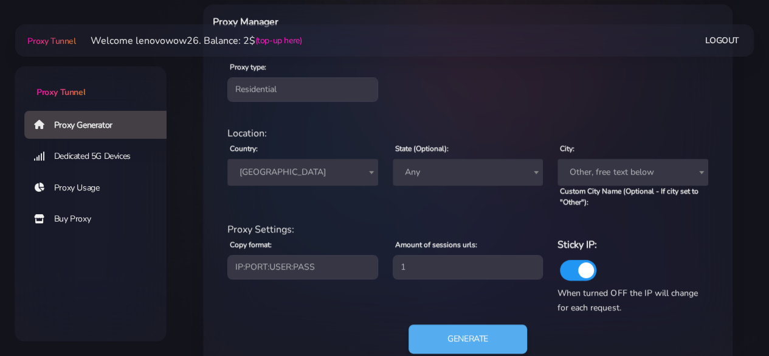
click at [601, 168] on span "Other, free text below" at bounding box center [633, 172] width 136 height 17
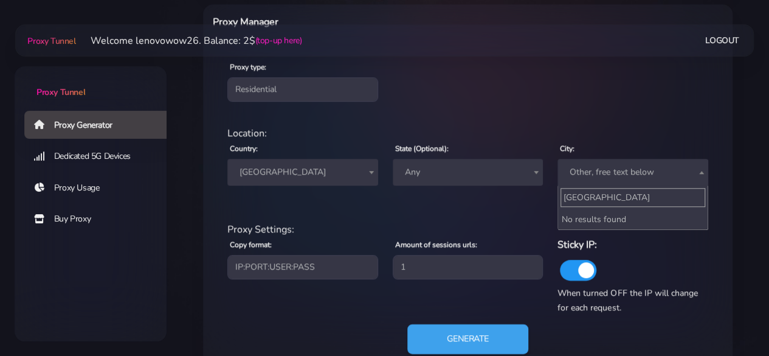
type input "Perth"
click at [502, 335] on button "Generate" at bounding box center [467, 338] width 121 height 30
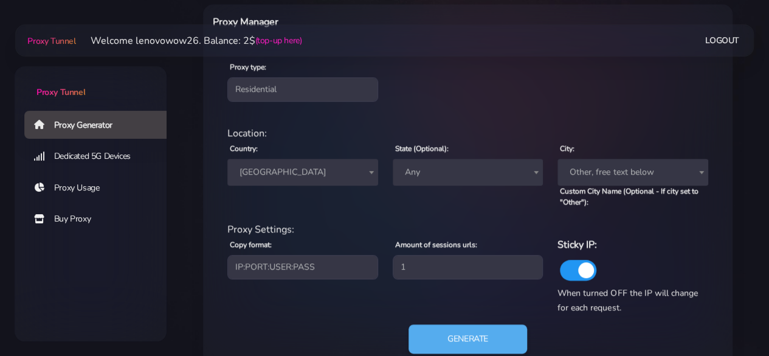
click at [586, 175] on span "Other, free text below" at bounding box center [633, 172] width 136 height 17
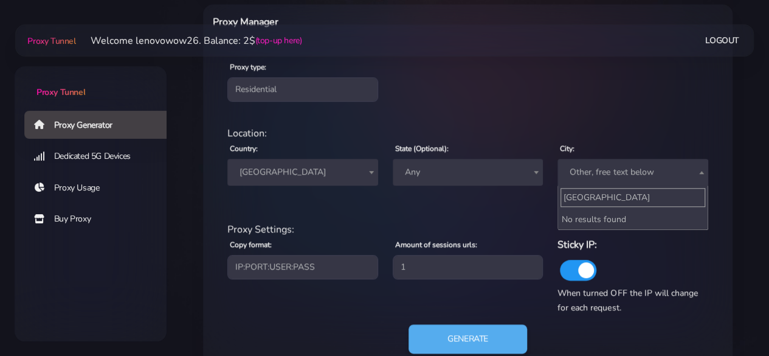
type input "Perth"
click at [676, 243] on h6 "Sticky IP:" at bounding box center [633, 245] width 151 height 16
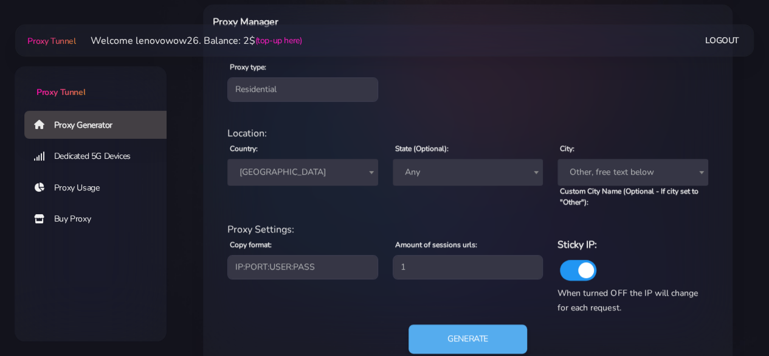
click at [581, 172] on span "Other, free text below" at bounding box center [633, 172] width 136 height 17
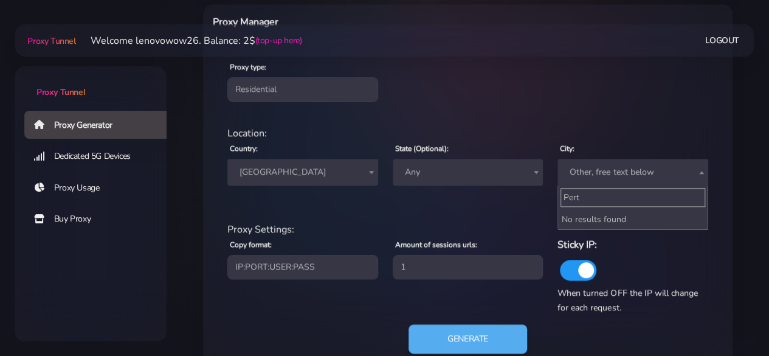
type input "Perth"
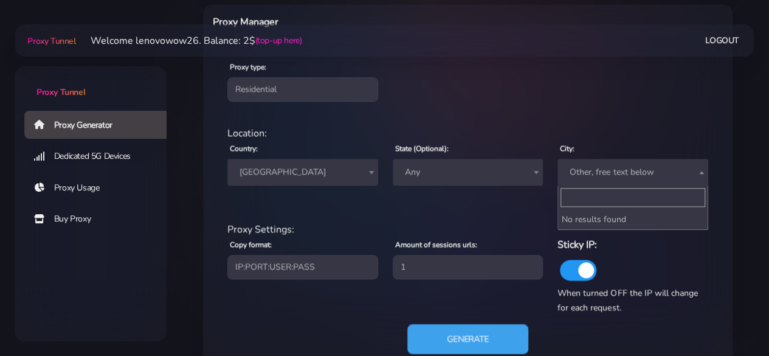
click at [517, 328] on button "Generate" at bounding box center [467, 338] width 121 height 30
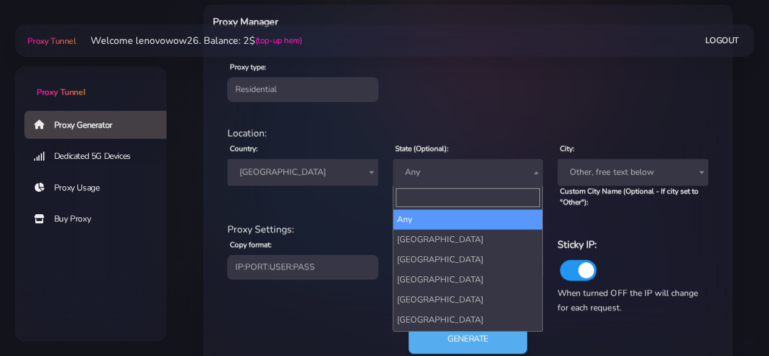
click at [437, 172] on span "Any" at bounding box center [468, 172] width 136 height 17
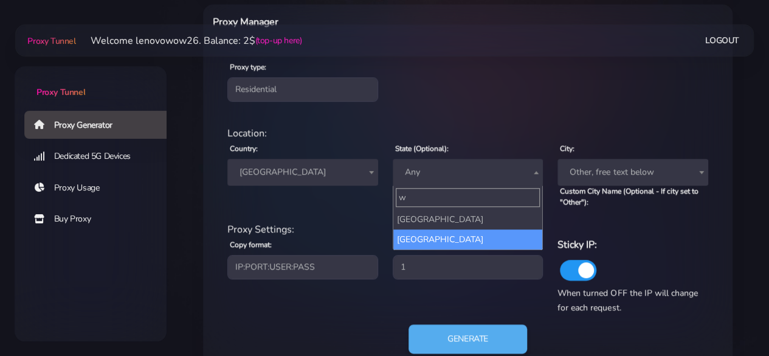
type input "w"
select select "Western Australia"
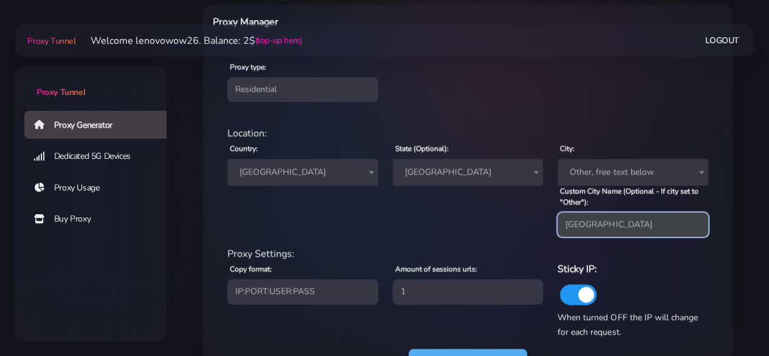
click at [614, 217] on input "Canberra" at bounding box center [633, 224] width 151 height 24
paste input "Perth"
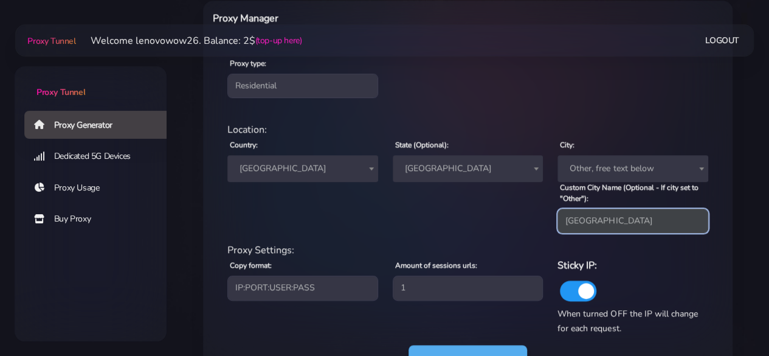
scroll to position [579, 0]
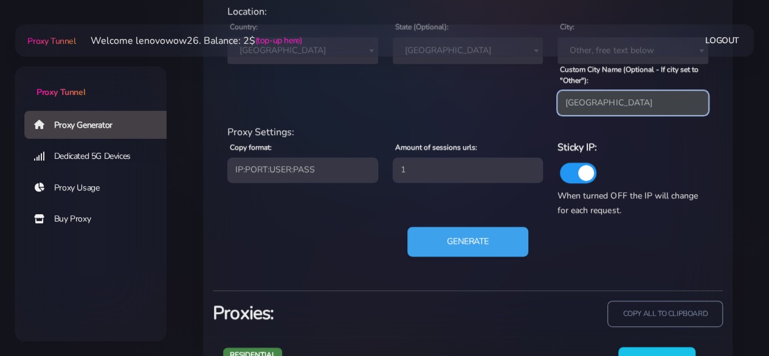
type input "Perth"
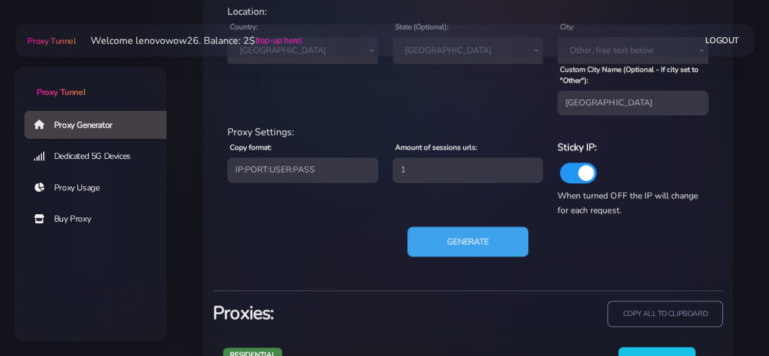
click at [490, 230] on button "Generate" at bounding box center [467, 242] width 121 height 30
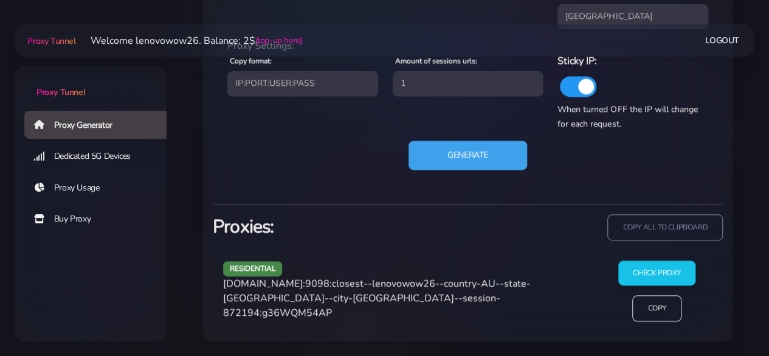
scroll to position [664, 0]
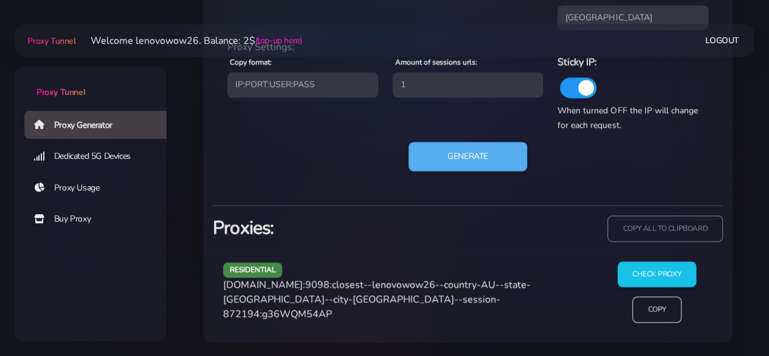
click at [631, 273] on input "Check Proxy" at bounding box center [657, 274] width 78 height 26
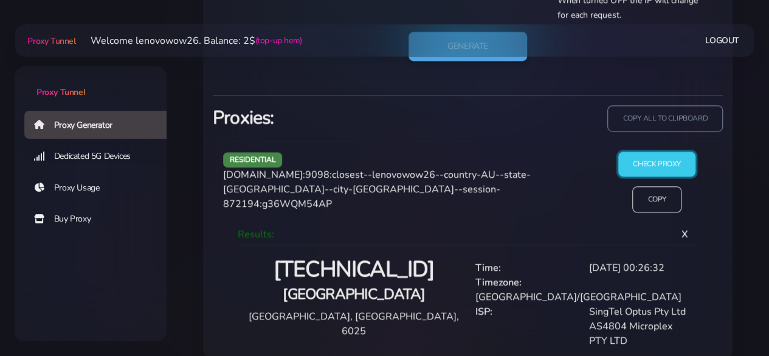
scroll to position [775, 0]
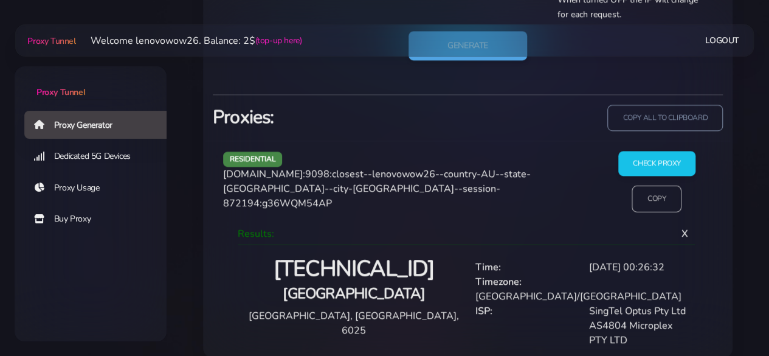
click at [651, 198] on input "Copy" at bounding box center [657, 198] width 50 height 27
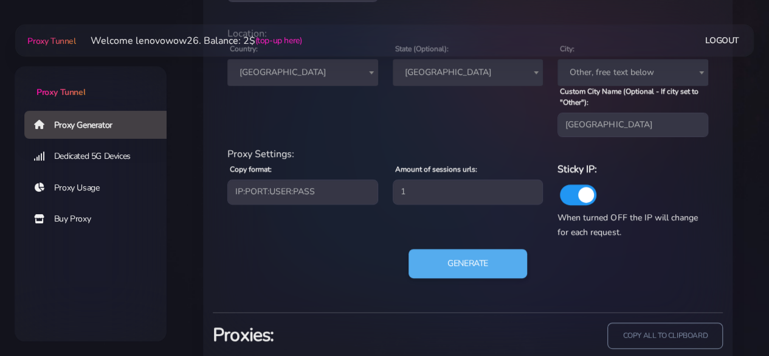
scroll to position [531, 0]
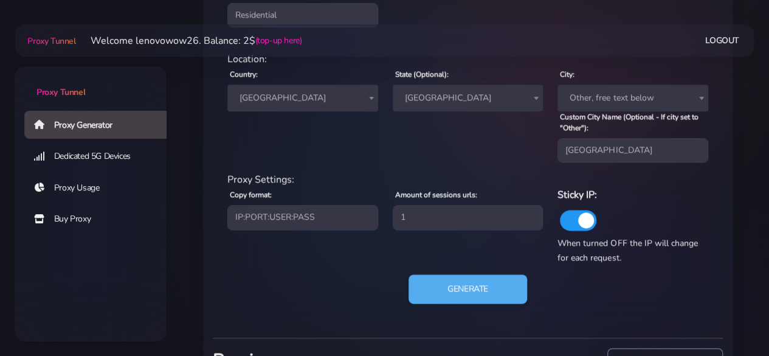
click at [445, 101] on span "Western Australia" at bounding box center [468, 97] width 136 height 17
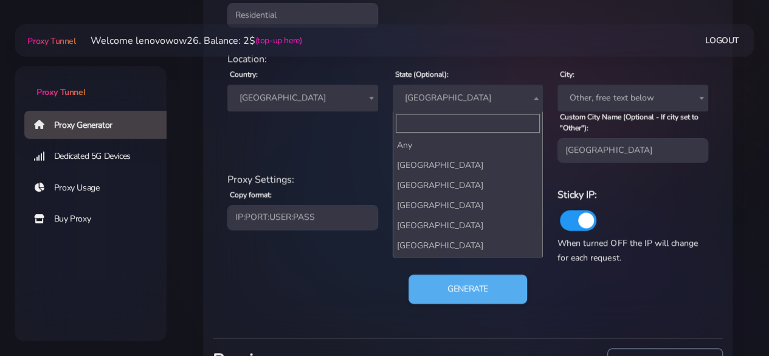
scroll to position [59, 0]
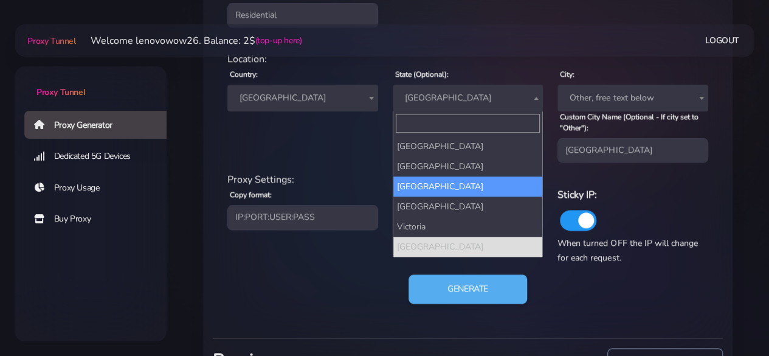
select select "South Australia"
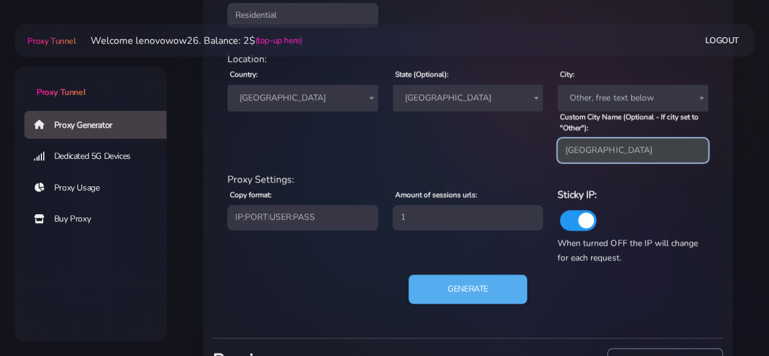
click at [602, 148] on input "Perth" at bounding box center [633, 150] width 151 height 24
paste input "Gold coast"
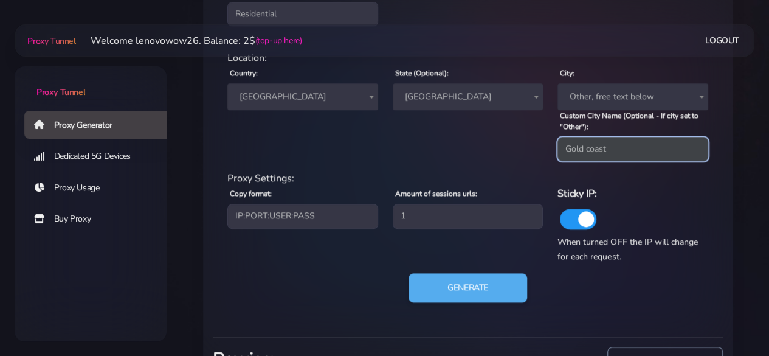
scroll to position [531, 0]
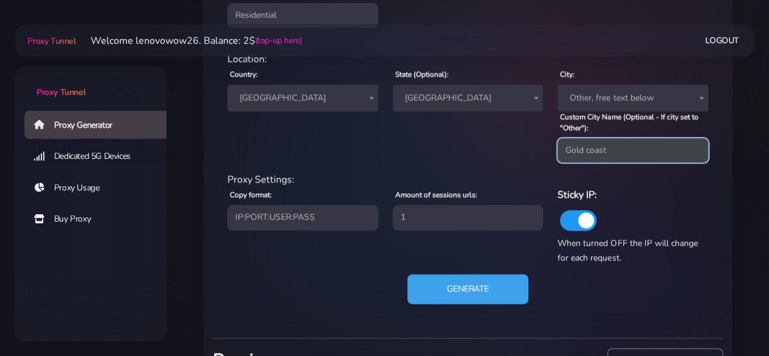
type input "Gold coast"
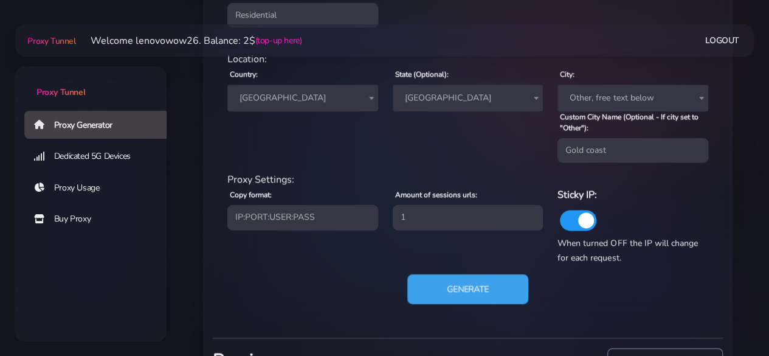
click at [516, 286] on button "Generate" at bounding box center [467, 289] width 121 height 30
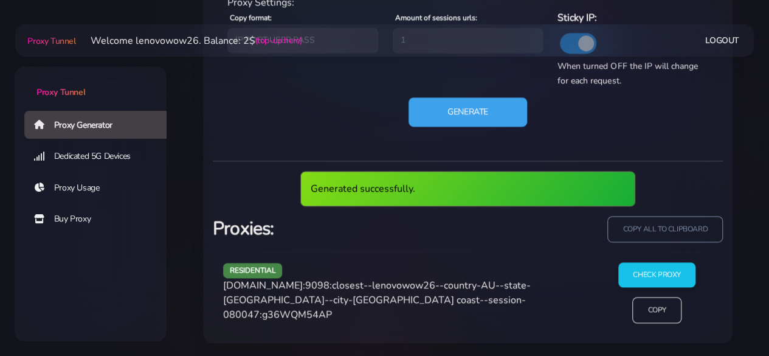
scroll to position [664, 0]
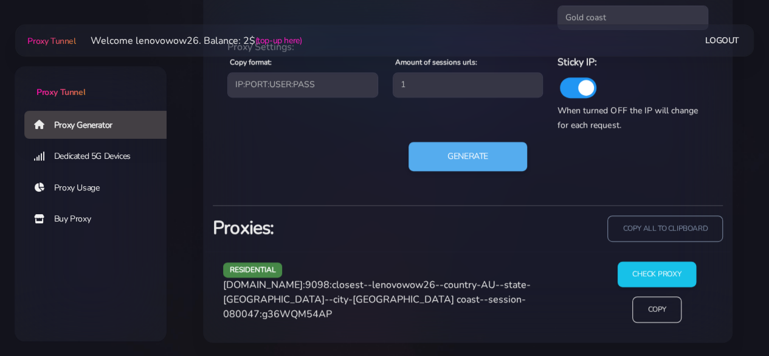
click at [650, 278] on input "Check Proxy" at bounding box center [657, 274] width 78 height 26
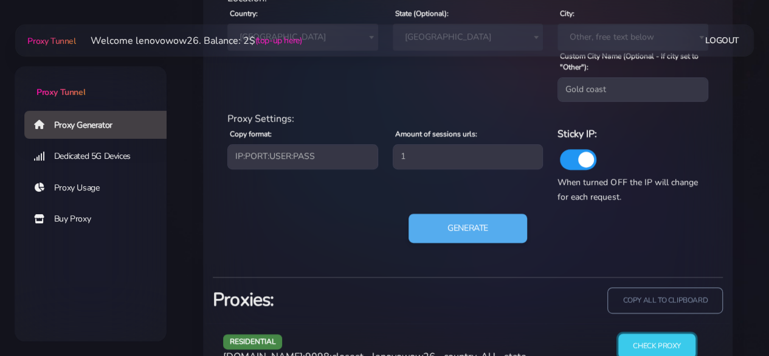
scroll to position [410, 0]
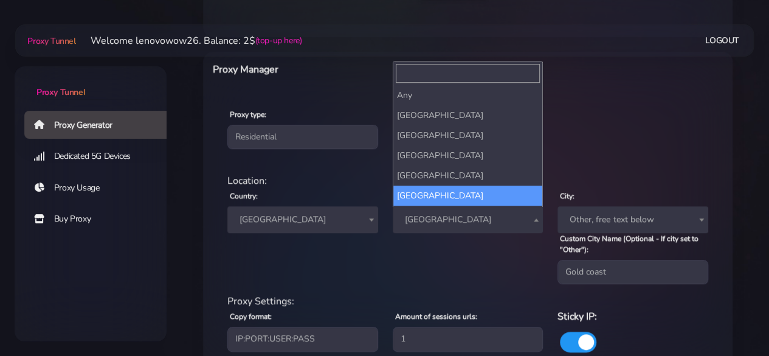
click at [441, 213] on span "South Australia" at bounding box center [468, 219] width 136 height 17
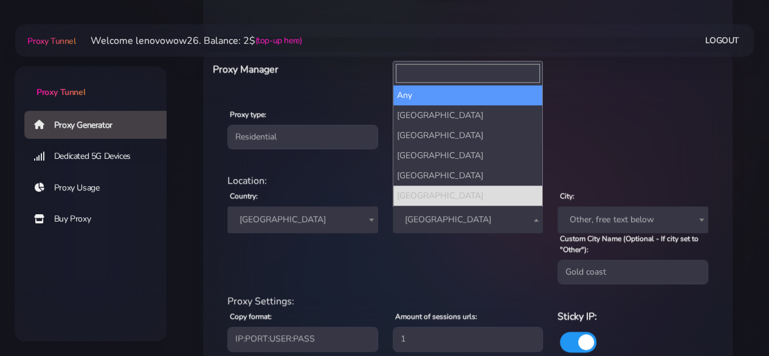
select select
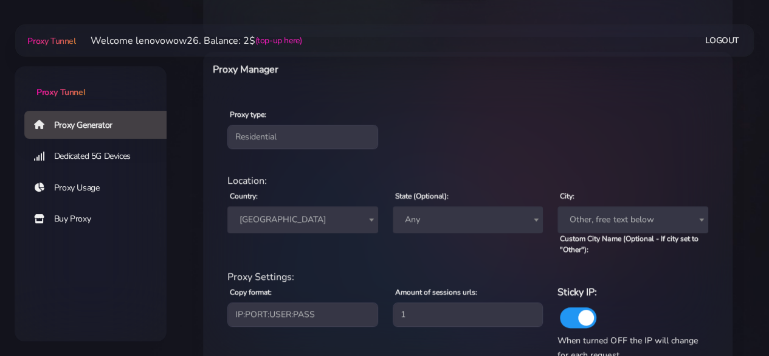
click at [597, 220] on span "Other, free text below" at bounding box center [633, 219] width 136 height 17
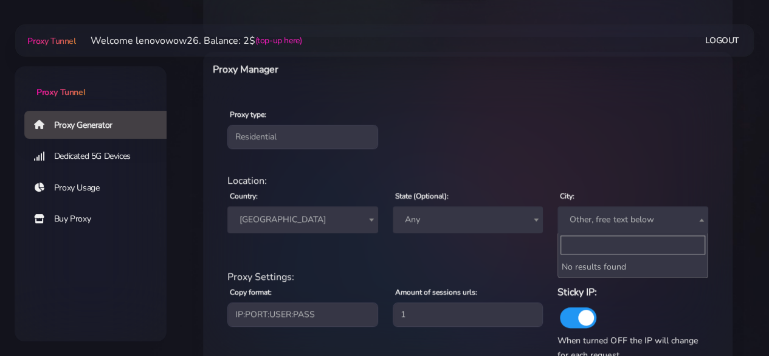
type input "Gold coast"
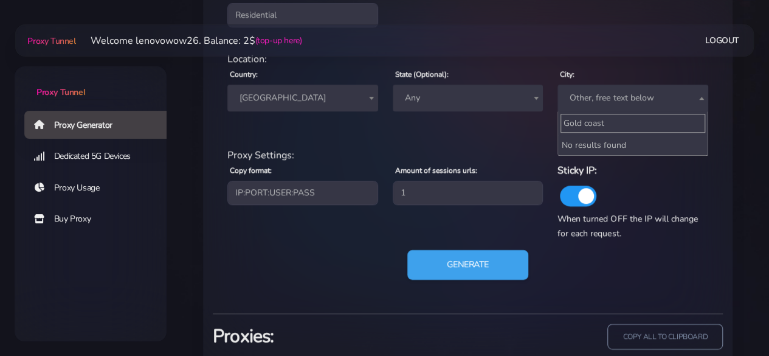
scroll to position [531, 0]
click at [465, 266] on button "Generate" at bounding box center [467, 264] width 121 height 30
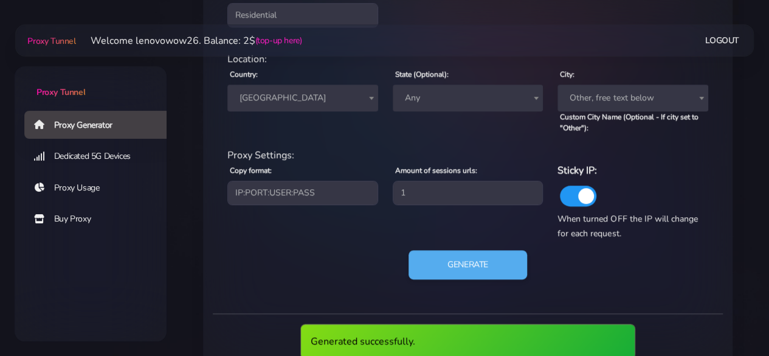
click at [438, 99] on span "Any" at bounding box center [468, 97] width 136 height 17
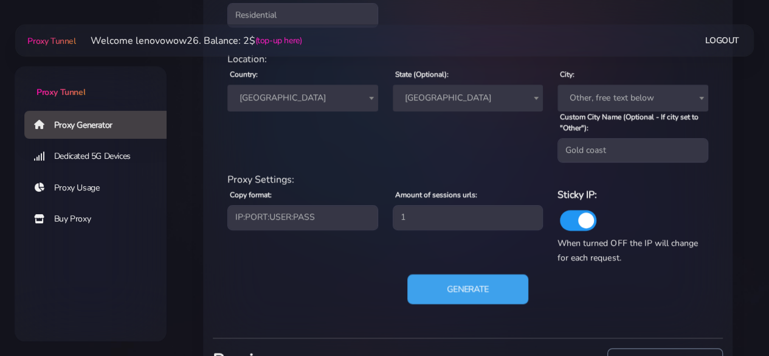
click at [514, 279] on button "Generate" at bounding box center [467, 289] width 121 height 30
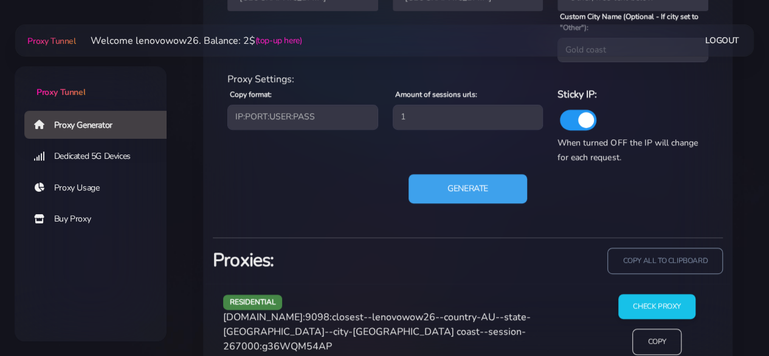
scroll to position [664, 0]
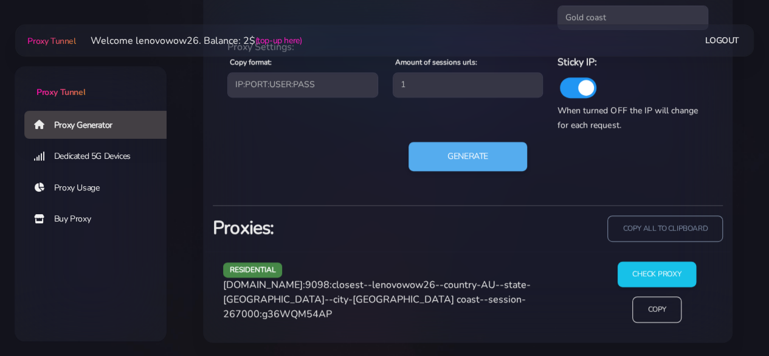
click at [637, 276] on input "Check Proxy" at bounding box center [657, 274] width 78 height 26
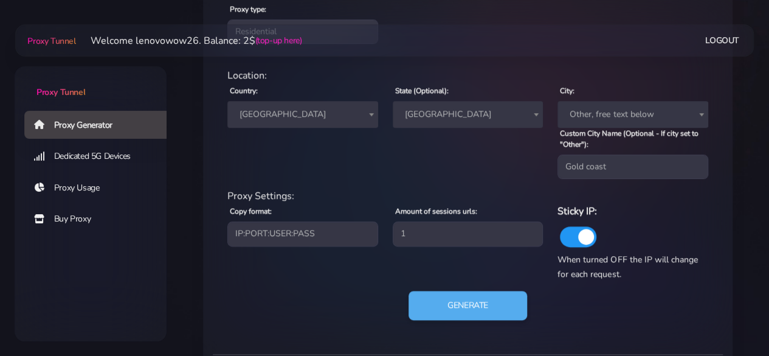
scroll to position [471, 0]
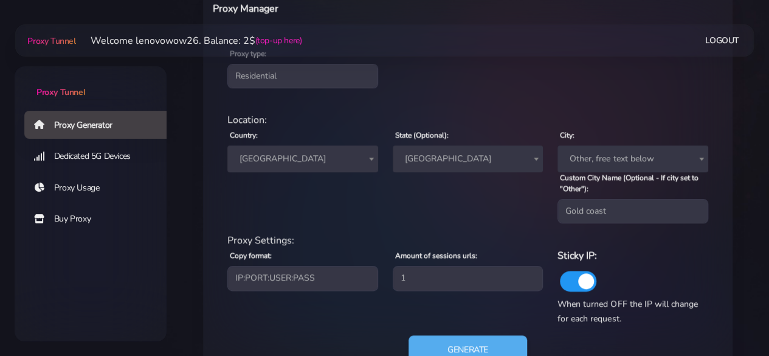
click at [431, 164] on span "South Australia" at bounding box center [468, 158] width 136 height 17
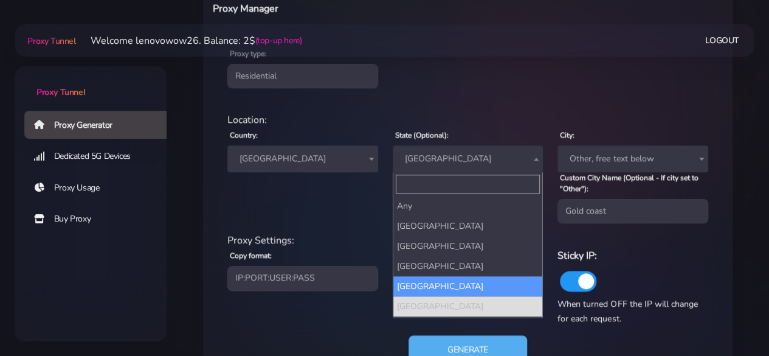
select select "Queensland"
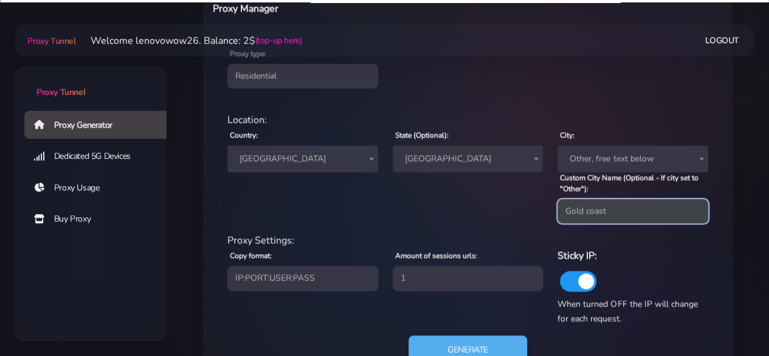
click at [585, 214] on input "Gold coast" at bounding box center [633, 211] width 151 height 24
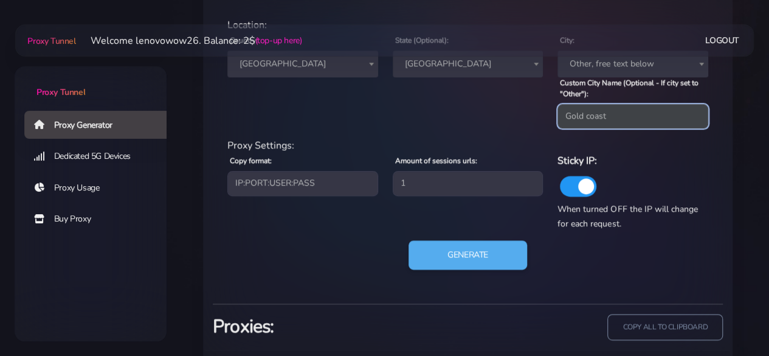
scroll to position [592, 0]
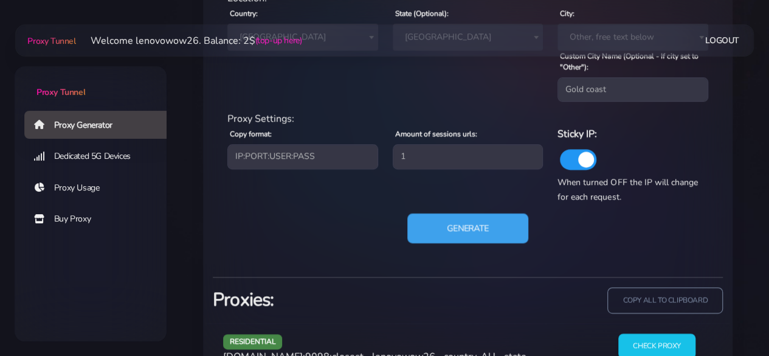
click at [502, 238] on button "Generate" at bounding box center [467, 228] width 121 height 30
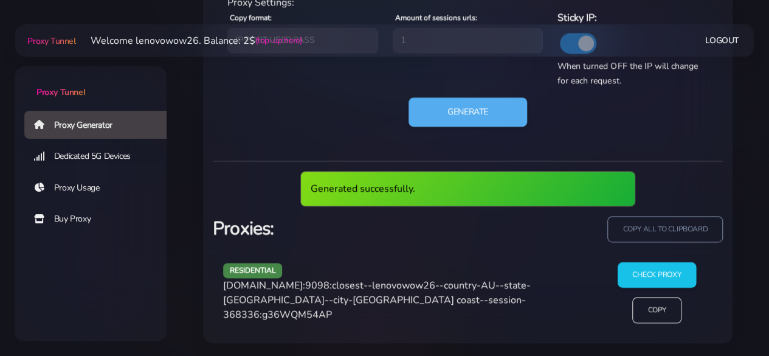
scroll to position [664, 0]
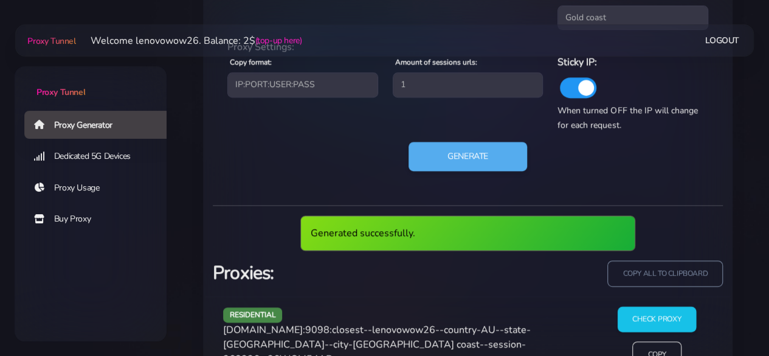
click at [647, 306] on input "Check Proxy" at bounding box center [657, 319] width 78 height 26
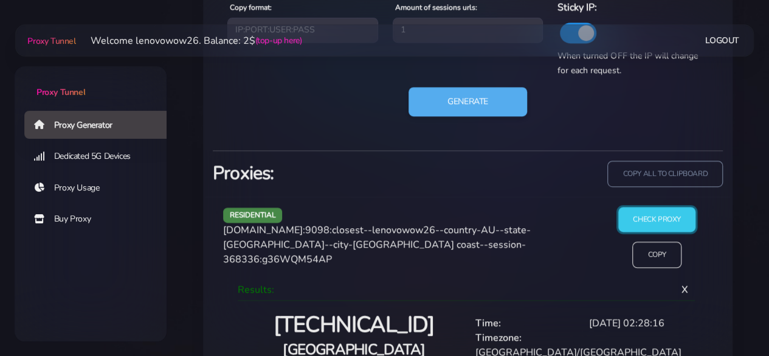
scroll to position [775, 0]
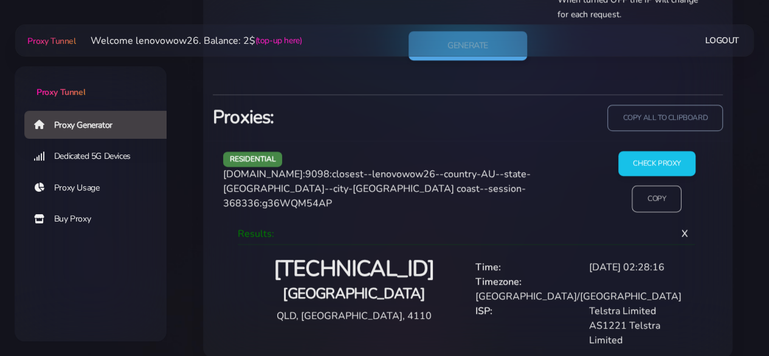
click at [646, 200] on input "Copy" at bounding box center [657, 198] width 50 height 27
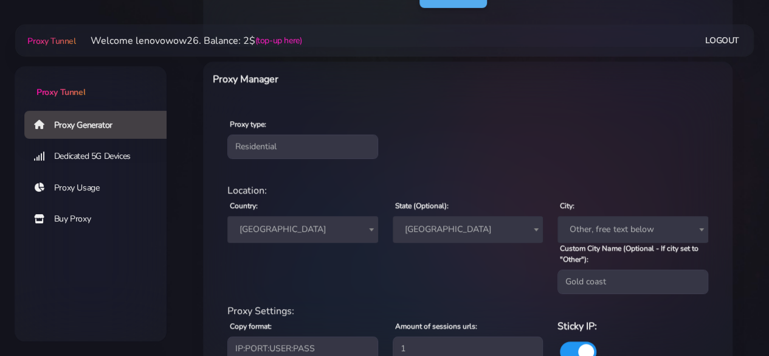
scroll to position [349, 0]
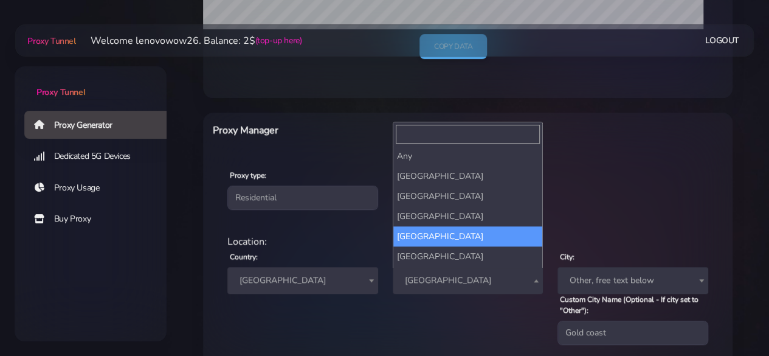
click at [431, 286] on span "Queensland" at bounding box center [468, 280] width 136 height 17
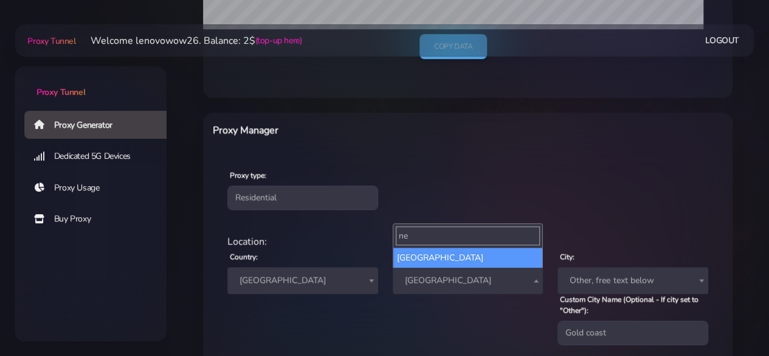
type input "ne"
select select "New South Wales"
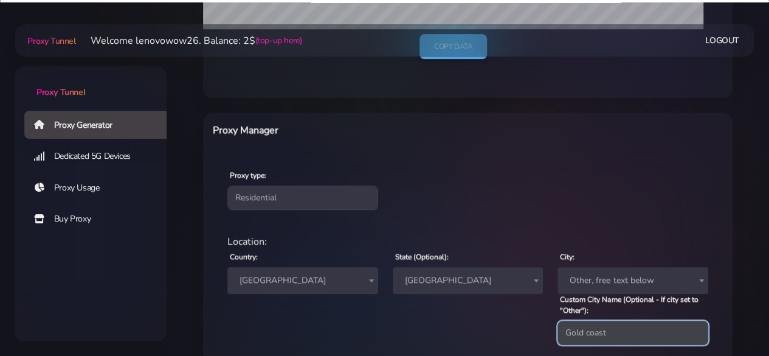
click at [583, 332] on input "Gold coast" at bounding box center [633, 332] width 151 height 24
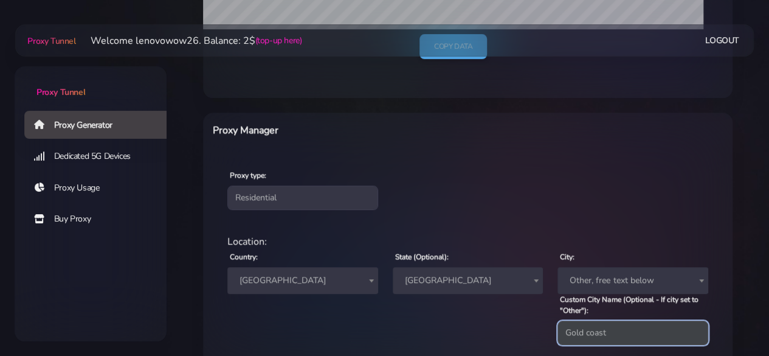
click at [589, 332] on input "Gold coast" at bounding box center [633, 332] width 151 height 24
type input "G"
paste input "Newcastle"
drag, startPoint x: 581, startPoint y: 333, endPoint x: 491, endPoint y: 333, distance: 90.0
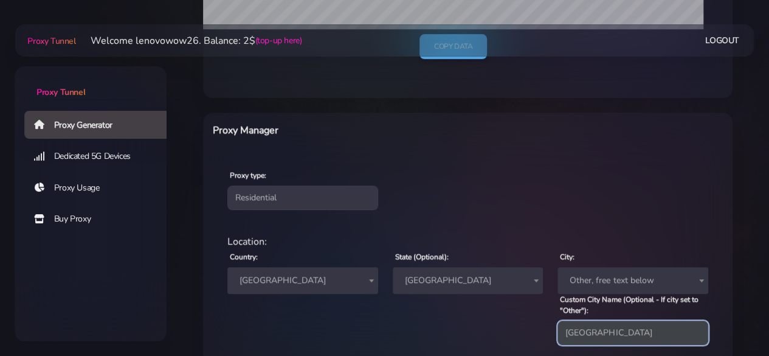
click at [491, 333] on div "Location: Country: Worldwide Andorra United Arab Emirates Afghanistan Antigua a…" at bounding box center [468, 294] width 496 height 120
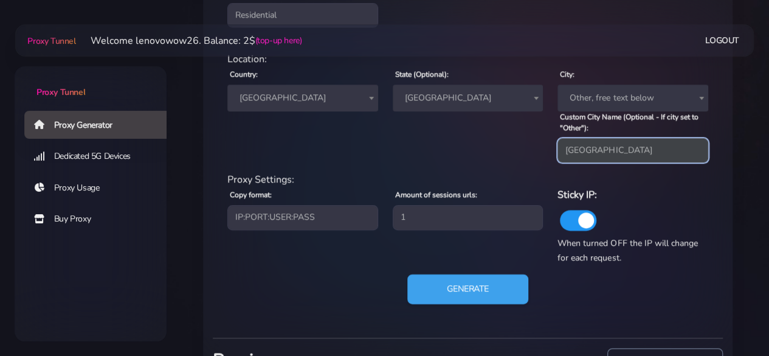
type input "Newcastle"
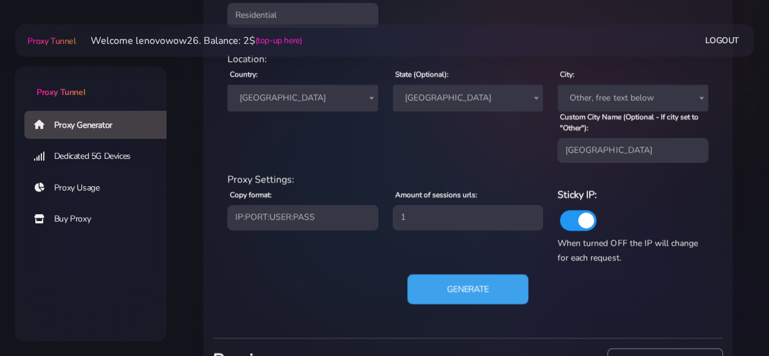
click at [493, 292] on button "Generate" at bounding box center [467, 289] width 121 height 30
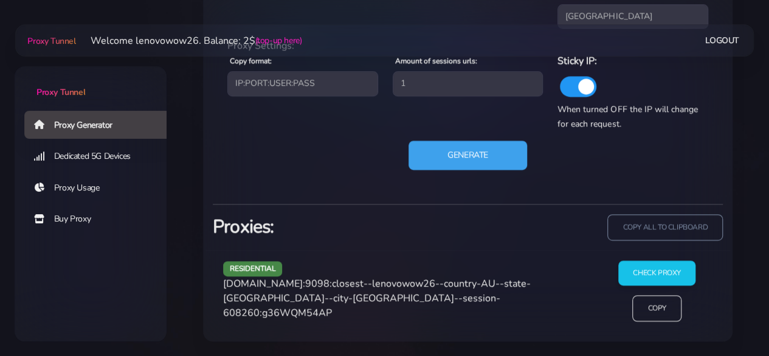
scroll to position [664, 0]
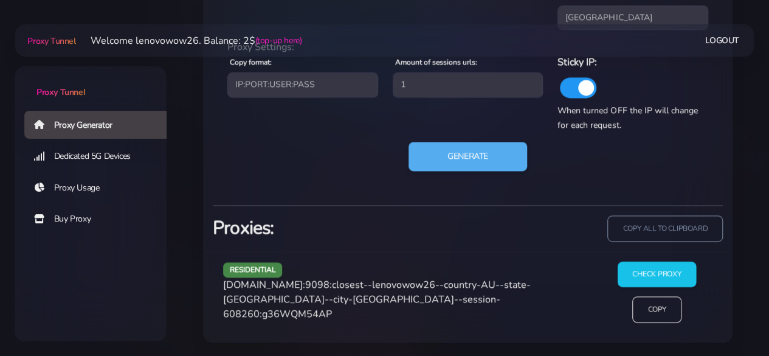
click at [651, 283] on input "Check Proxy" at bounding box center [657, 274] width 78 height 26
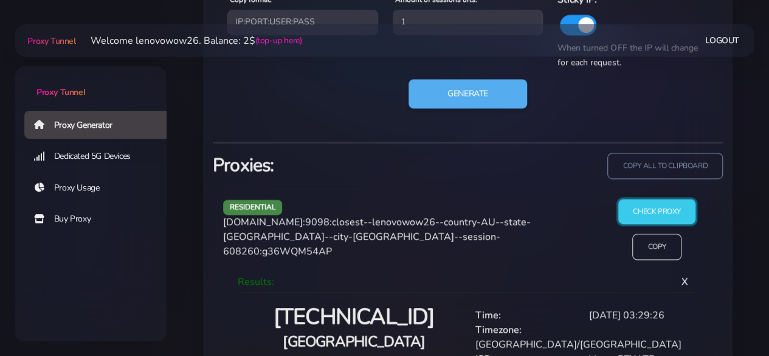
scroll to position [704, 0]
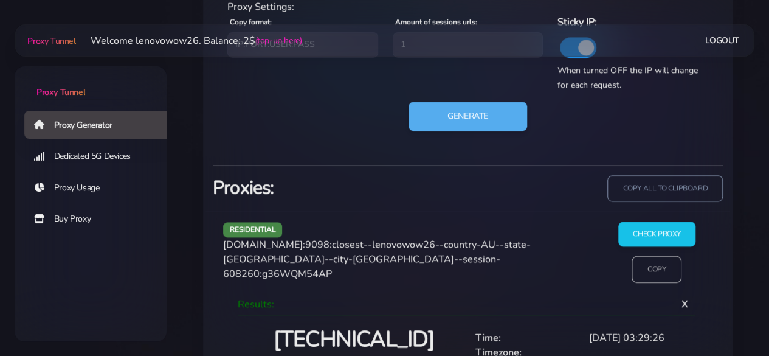
click at [645, 265] on input "Copy" at bounding box center [657, 269] width 50 height 27
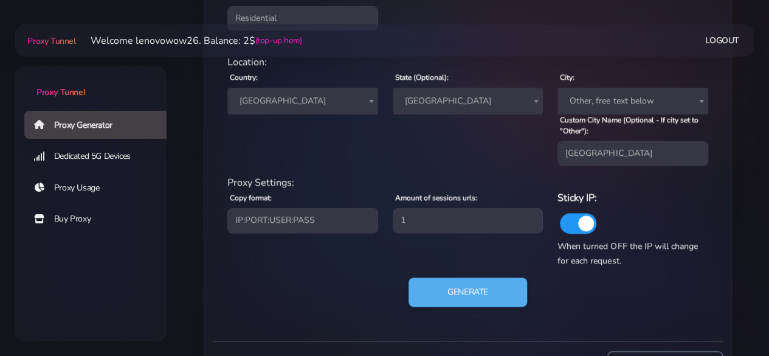
scroll to position [461, 0]
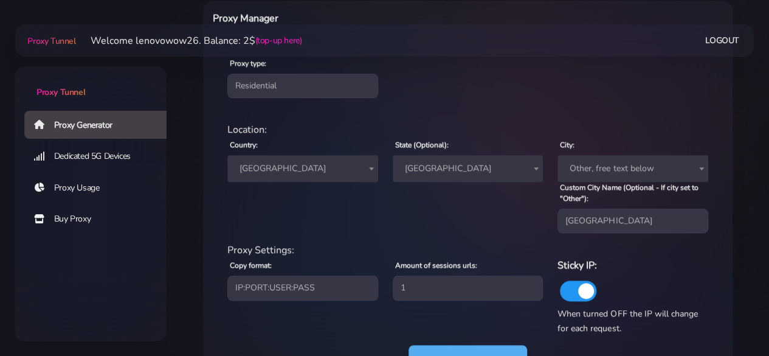
click at [429, 160] on span "New South Wales" at bounding box center [468, 168] width 136 height 17
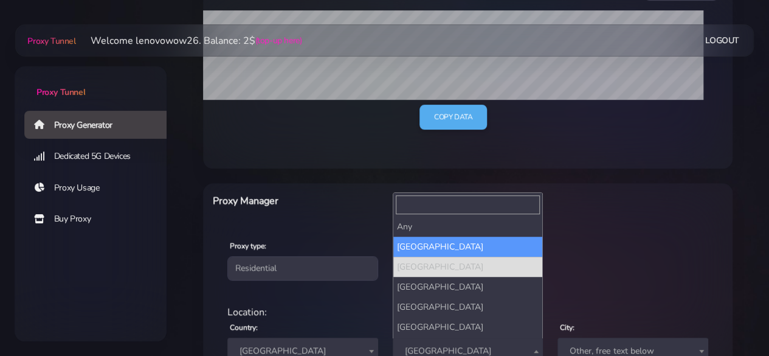
select select "Australian Capital Territory"
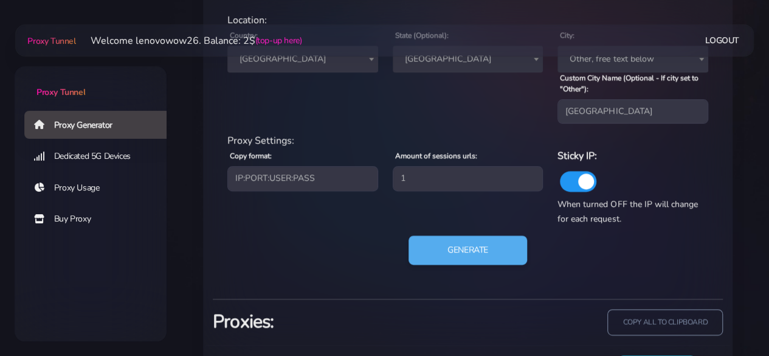
scroll to position [530, 0]
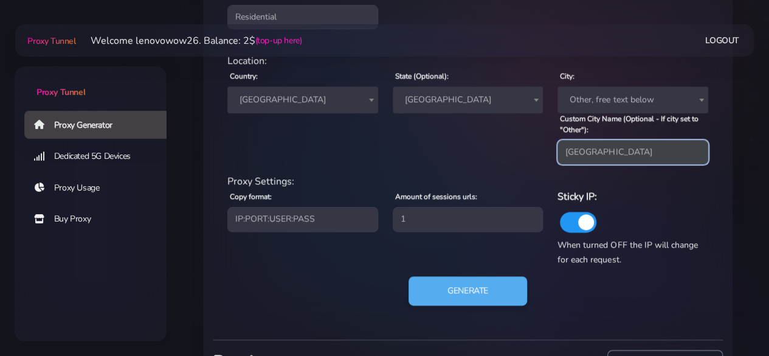
click at [614, 153] on input "Newcastle" at bounding box center [633, 152] width 151 height 24
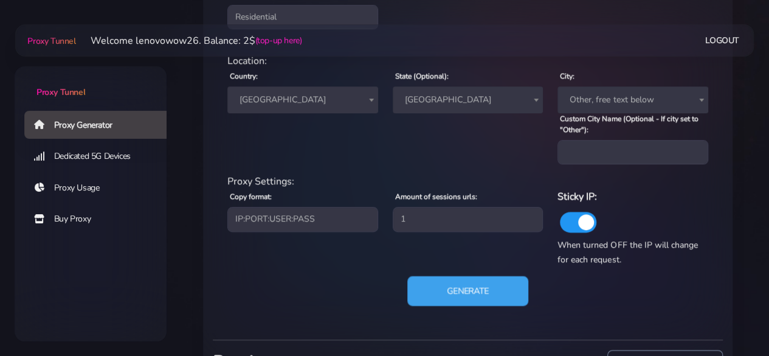
click at [496, 279] on button "Generate" at bounding box center [467, 291] width 121 height 30
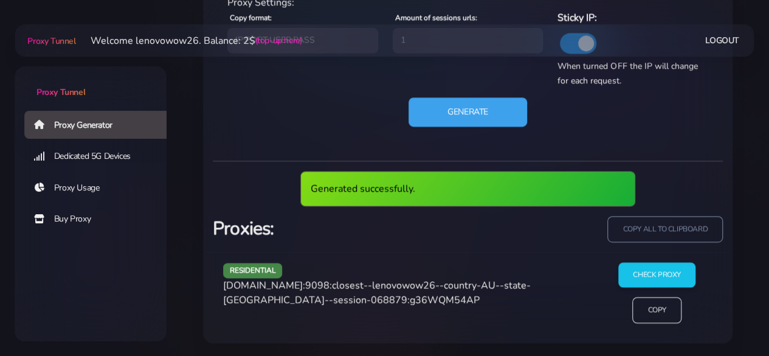
scroll to position [664, 0]
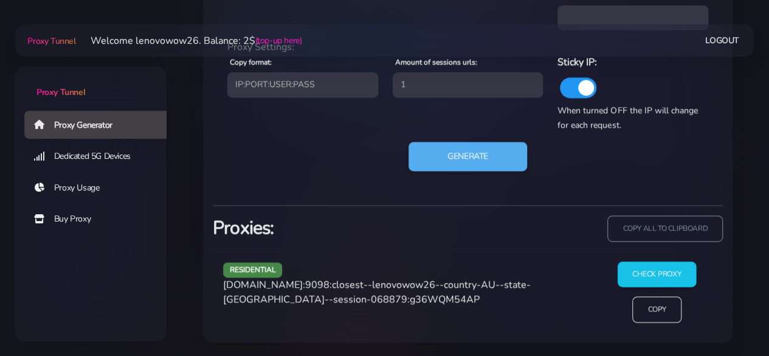
click at [653, 279] on input "Check Proxy" at bounding box center [657, 274] width 78 height 26
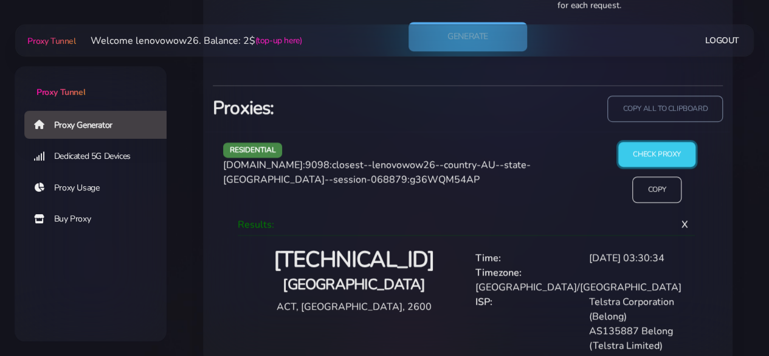
scroll to position [789, 0]
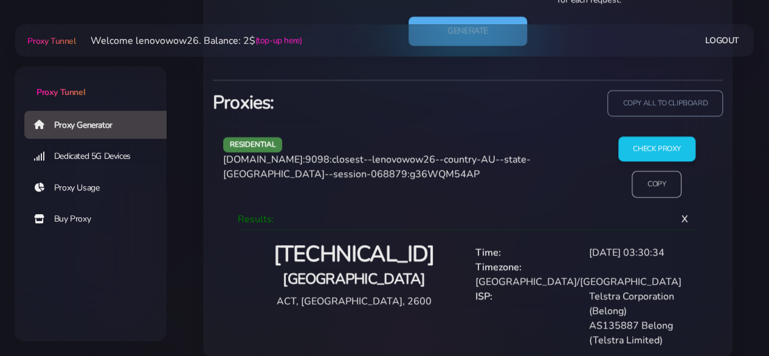
click at [654, 185] on input "Copy" at bounding box center [657, 184] width 50 height 27
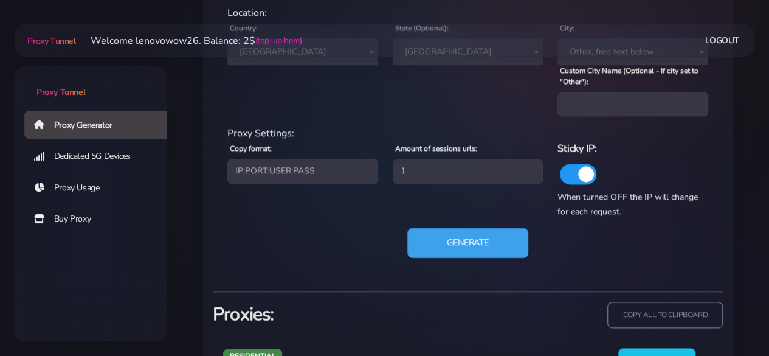
scroll to position [546, 0]
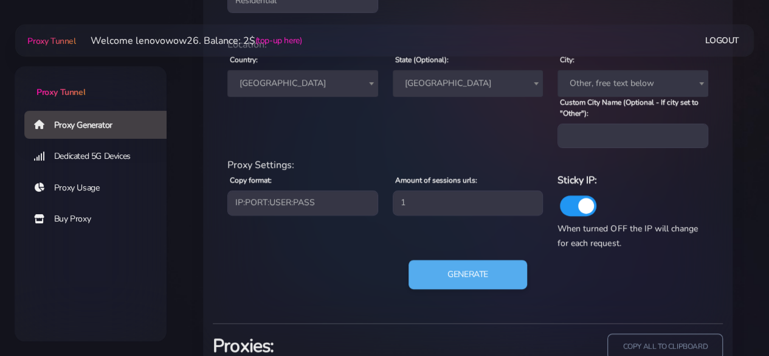
click at [430, 84] on span "Australian Capital Territory" at bounding box center [468, 83] width 136 height 17
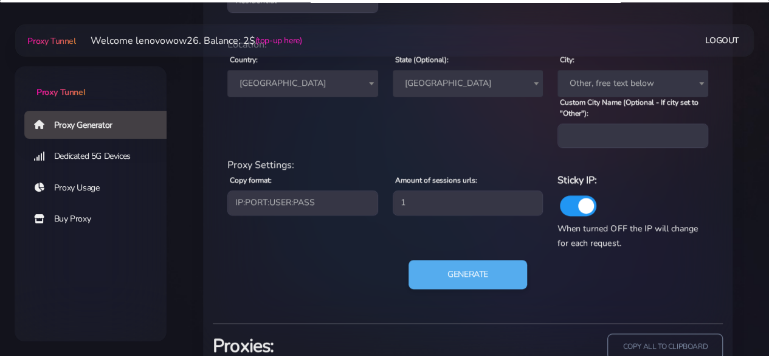
select select "New South Wales"
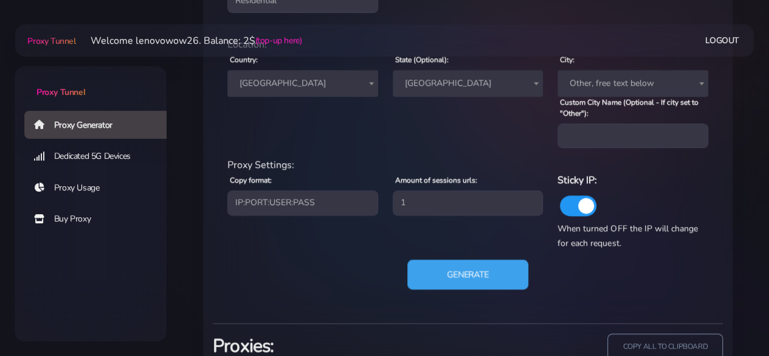
click at [493, 282] on button "Generate" at bounding box center [467, 275] width 121 height 30
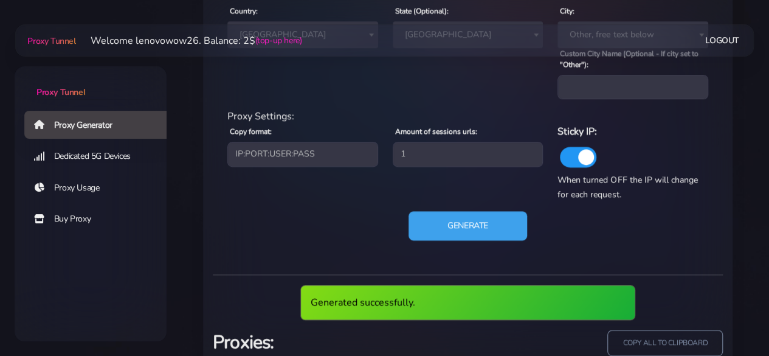
scroll to position [708, 0]
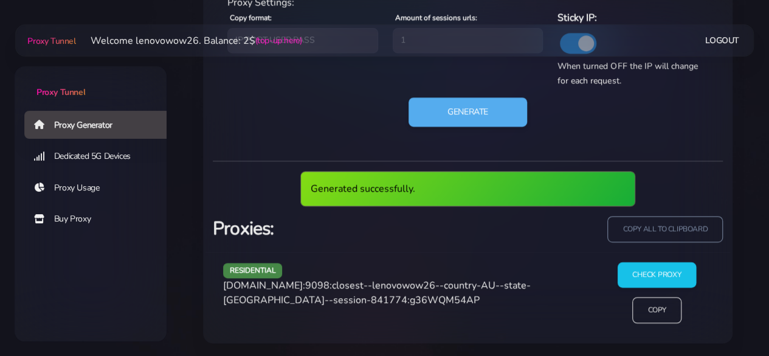
click at [630, 277] on input "Check Proxy" at bounding box center [657, 275] width 78 height 26
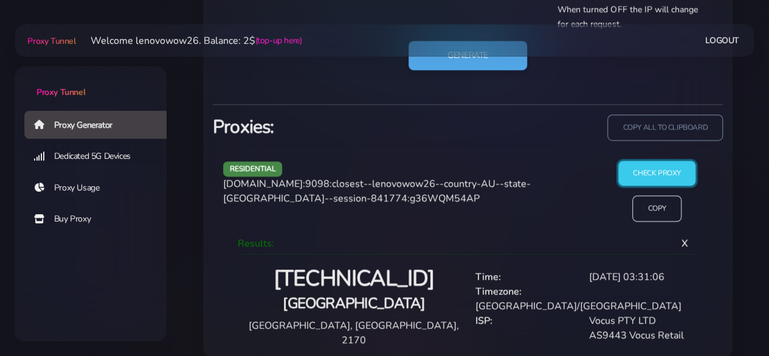
scroll to position [765, 0]
click at [646, 210] on input "Copy" at bounding box center [657, 208] width 50 height 27
